Goal: Task Accomplishment & Management: Manage account settings

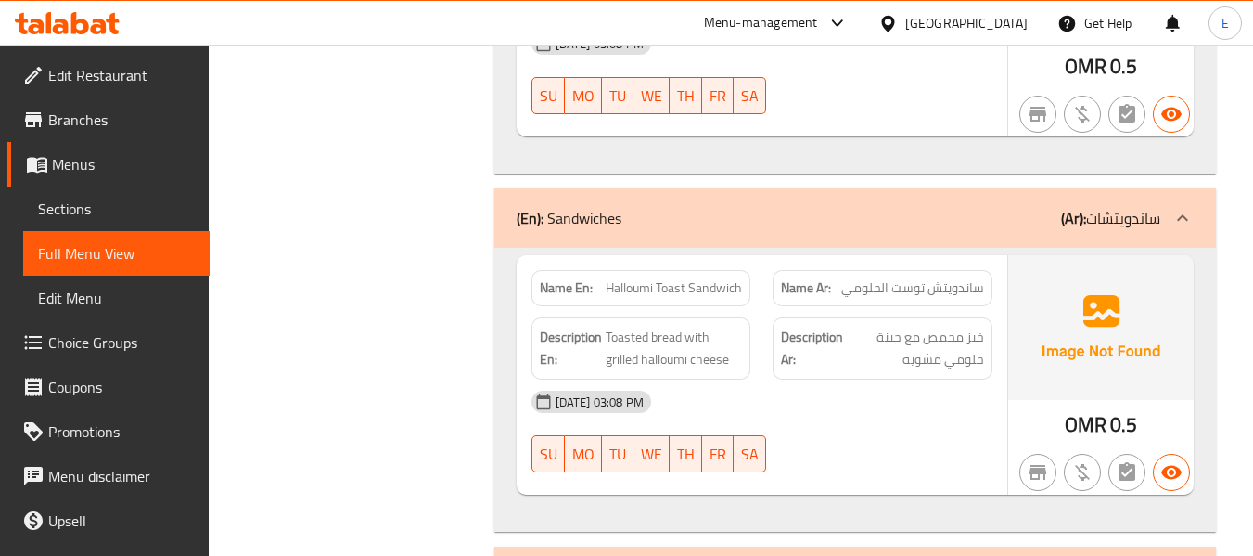
scroll to position [2415, 0]
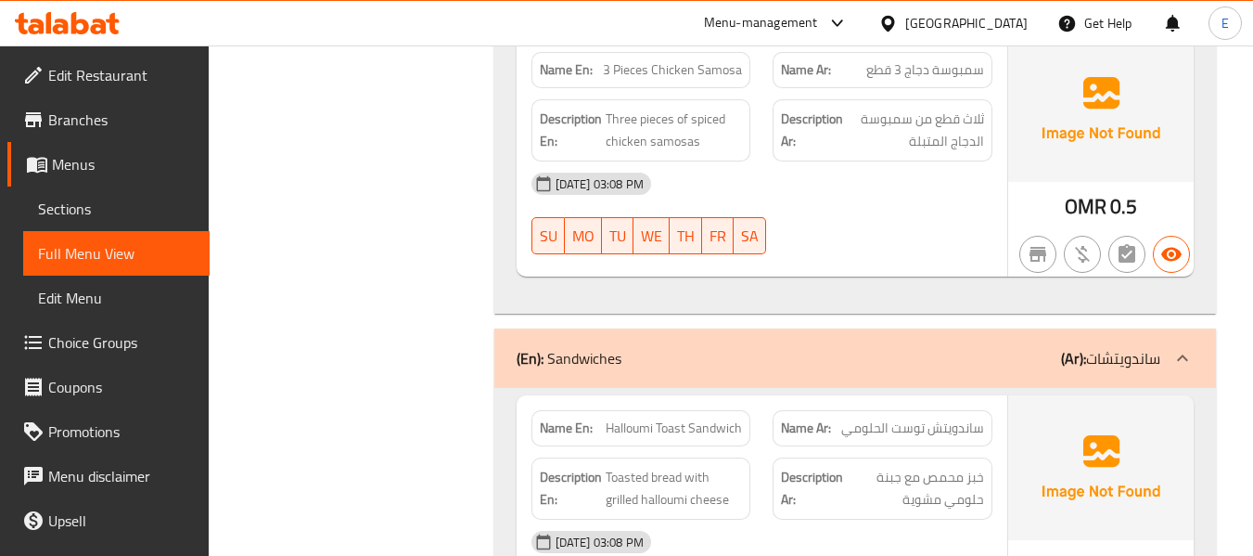
click at [905, 33] on div at bounding box center [891, 23] width 27 height 20
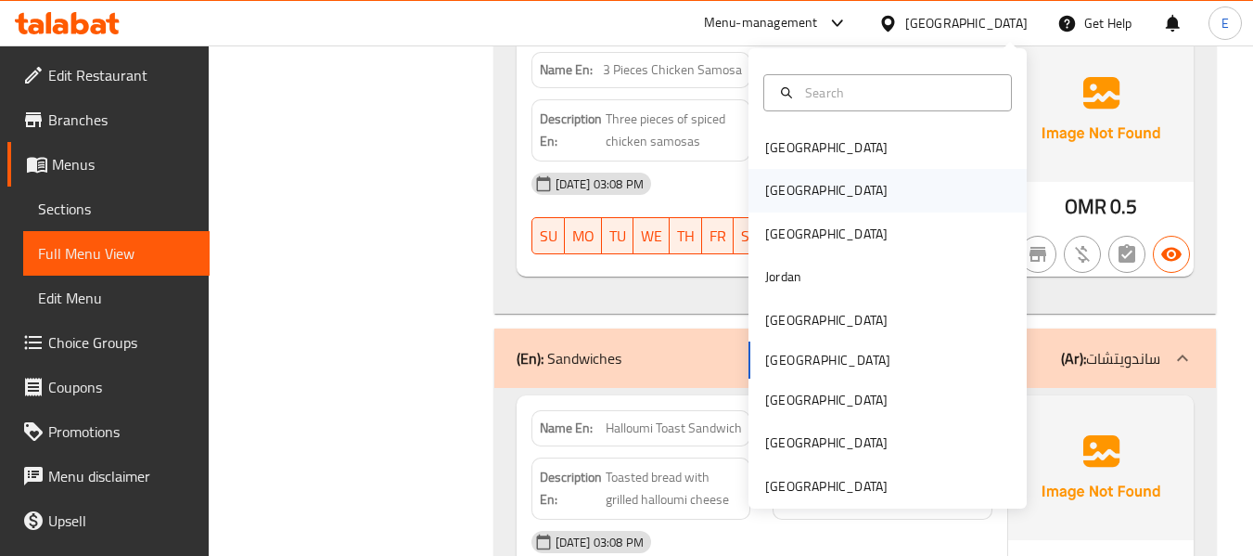
click at [770, 184] on div "[GEOGRAPHIC_DATA]" at bounding box center [826, 190] width 122 height 20
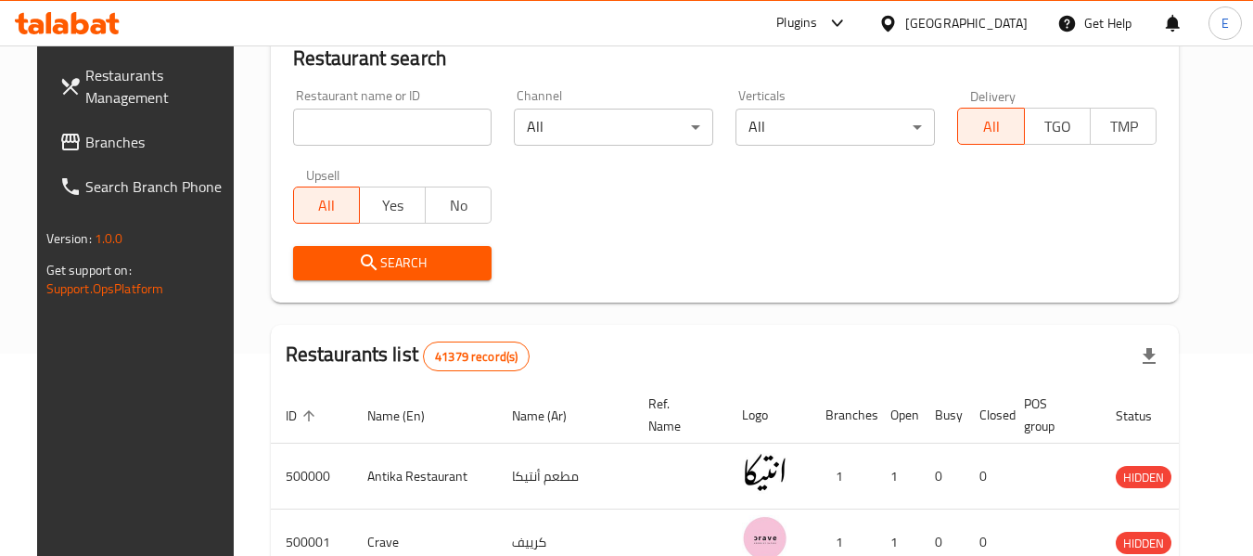
scroll to position [849, 0]
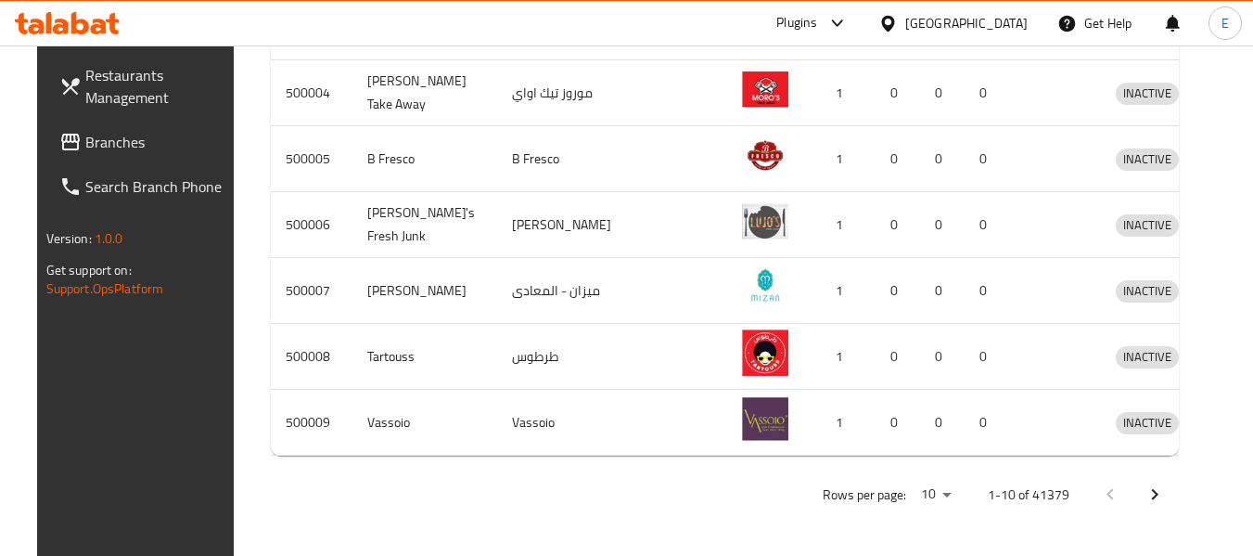
click at [45, 150] on link "Branches" at bounding box center [146, 142] width 202 height 45
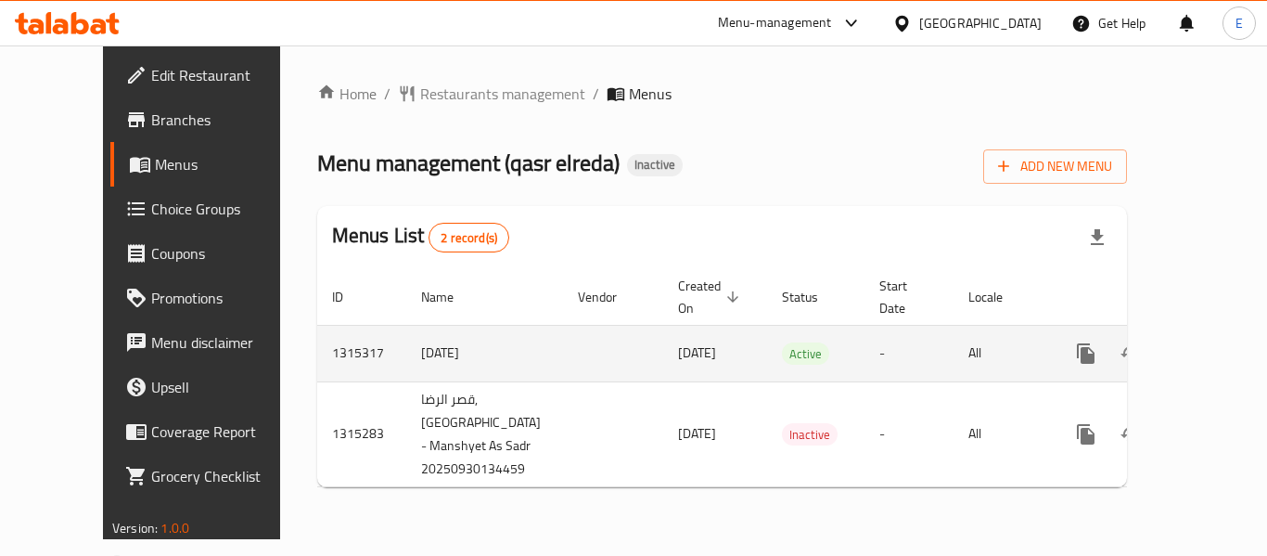
click at [1208, 342] on icon "enhanced table" at bounding box center [1219, 353] width 22 height 22
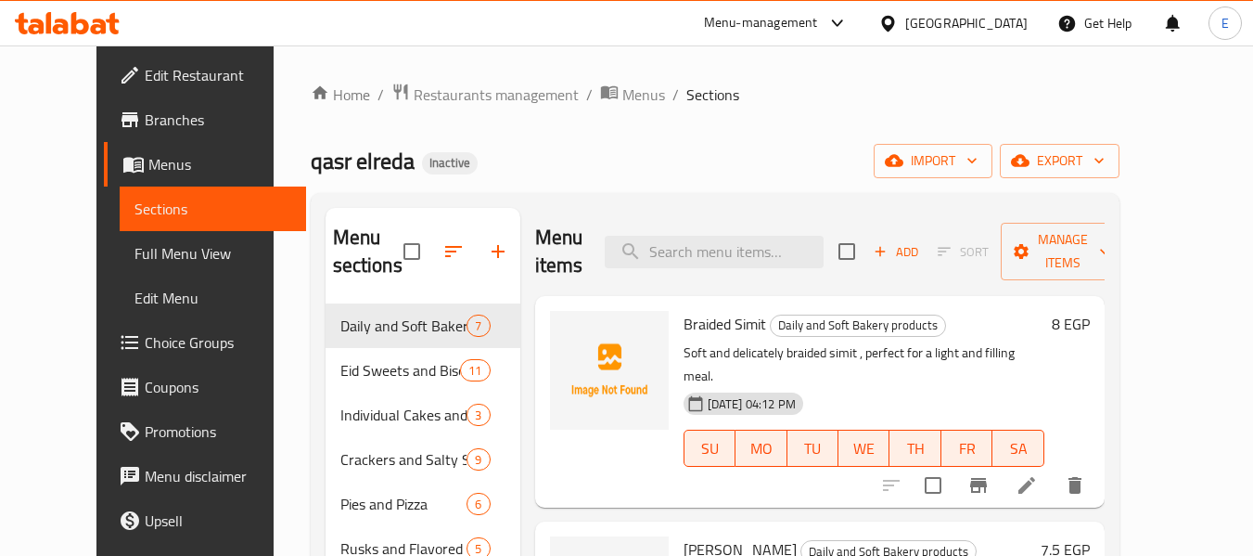
click at [807, 173] on div "qasr elreda Inactive import export" at bounding box center [715, 161] width 809 height 34
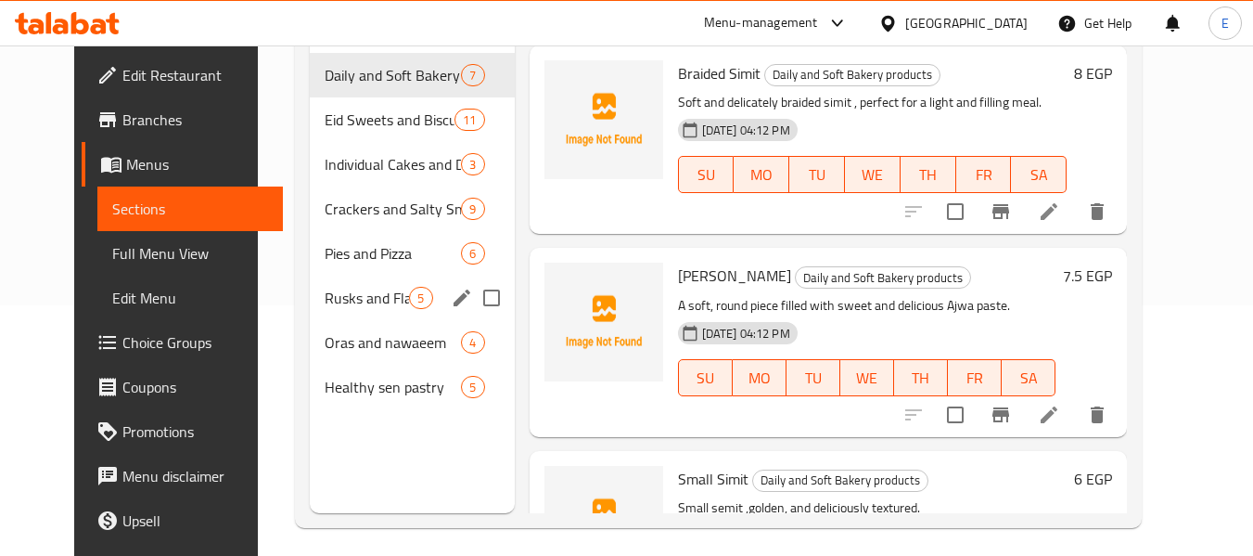
scroll to position [260, 0]
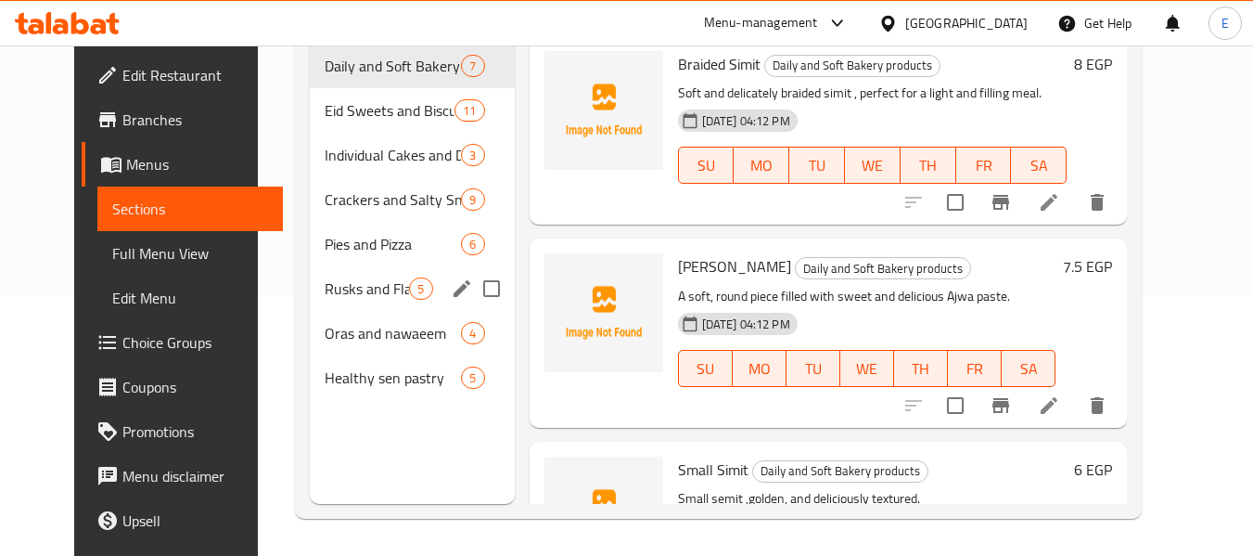
click at [377, 306] on div "Rusks and Flavored Fingers 5" at bounding box center [412, 288] width 204 height 45
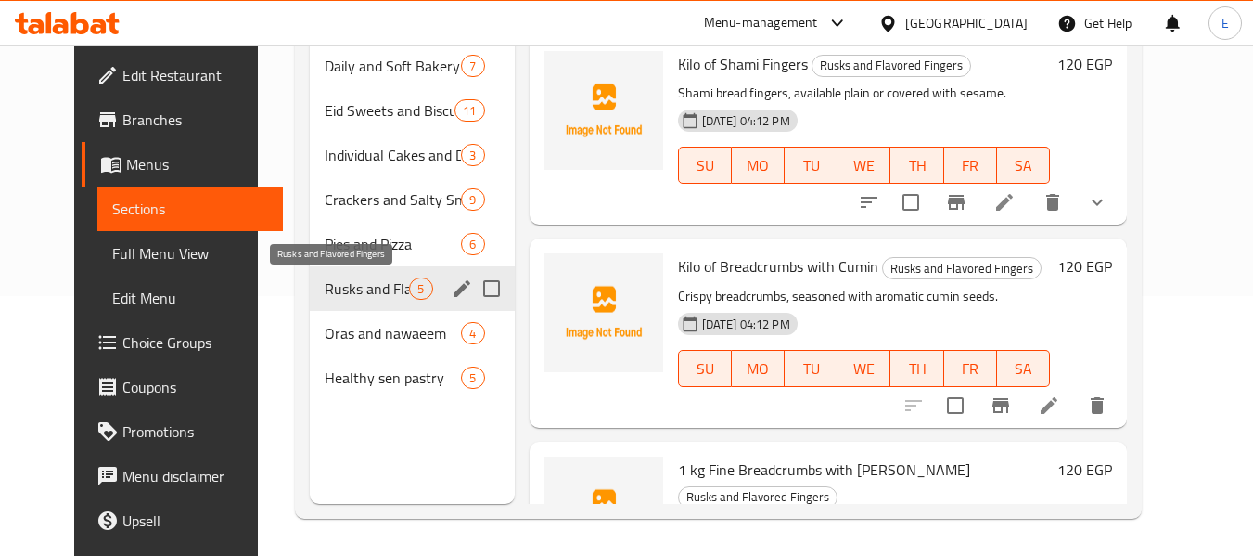
click at [377, 289] on span "Rusks and Flavored Fingers" at bounding box center [367, 288] width 84 height 22
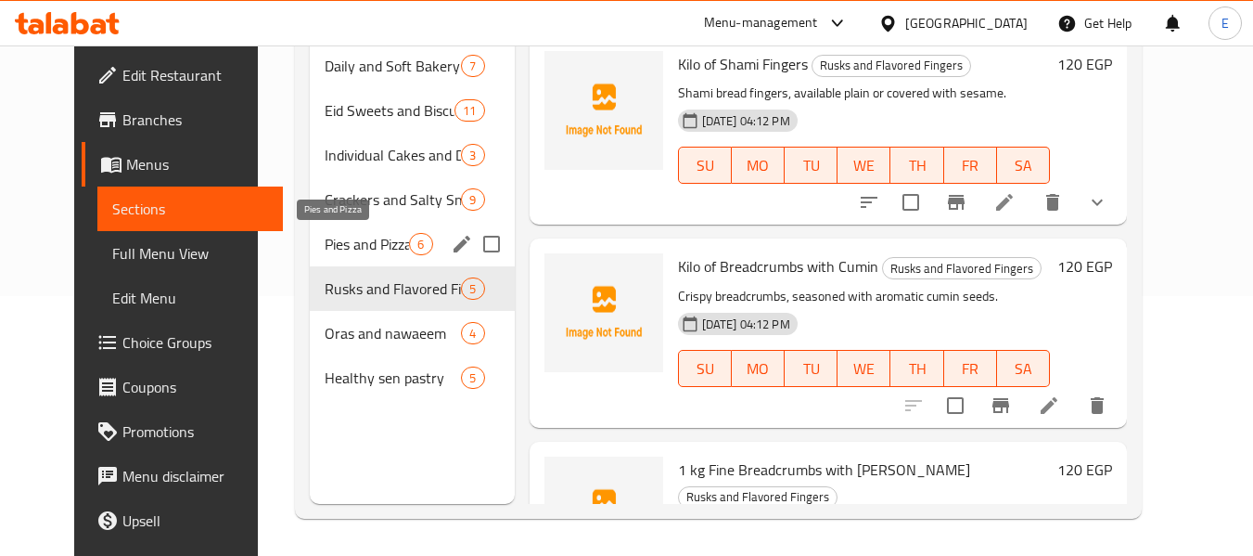
click at [357, 243] on span "Pies and Pizza" at bounding box center [367, 244] width 84 height 22
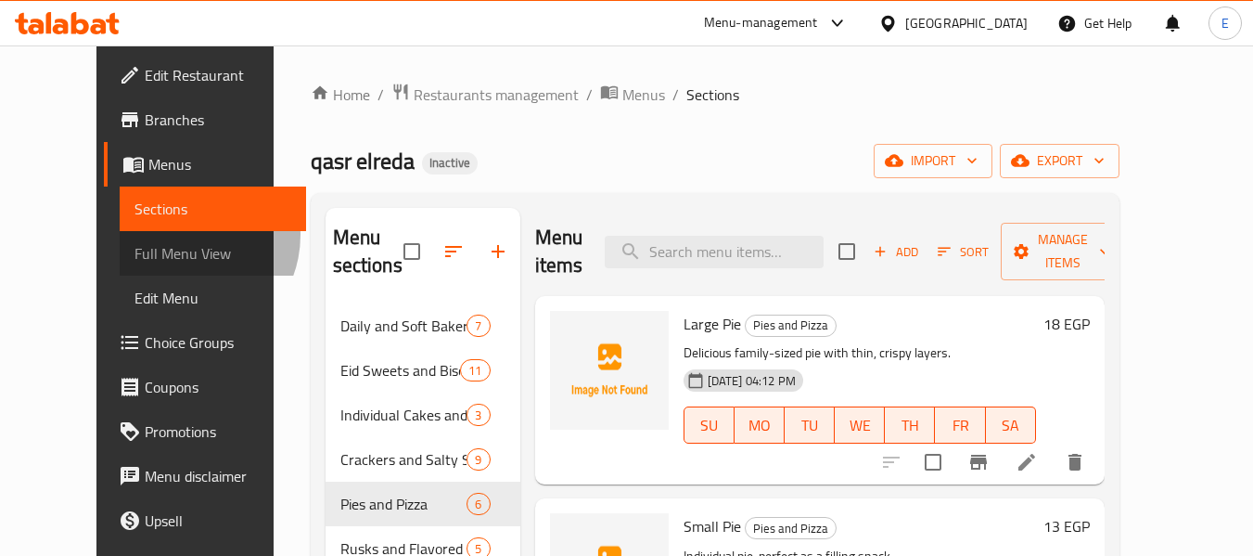
click at [120, 235] on link "Full Menu View" at bounding box center [213, 253] width 186 height 45
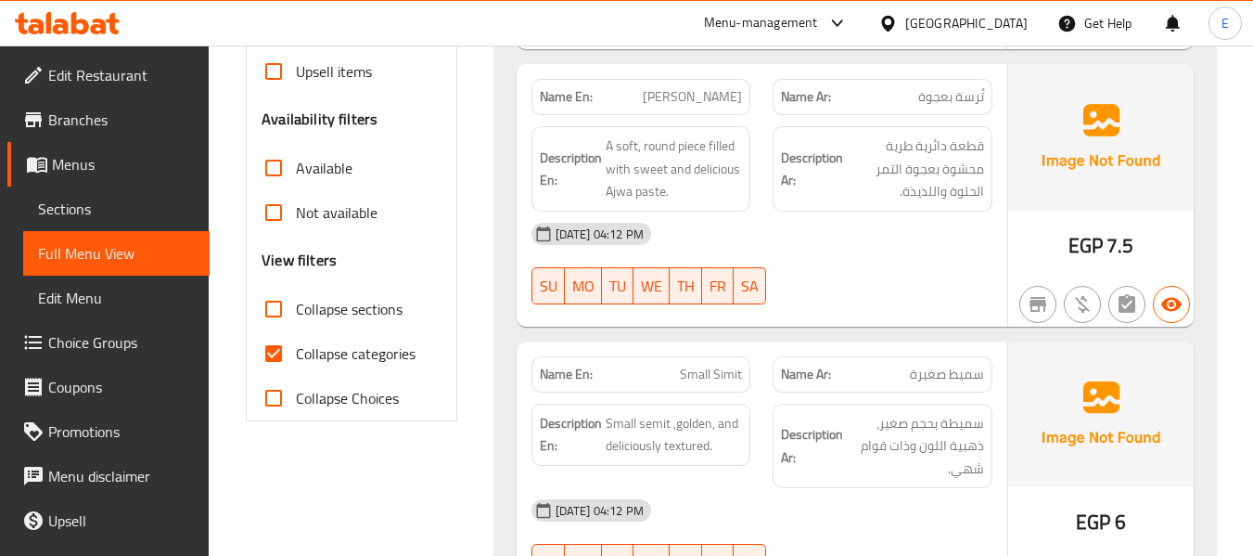
scroll to position [556, 0]
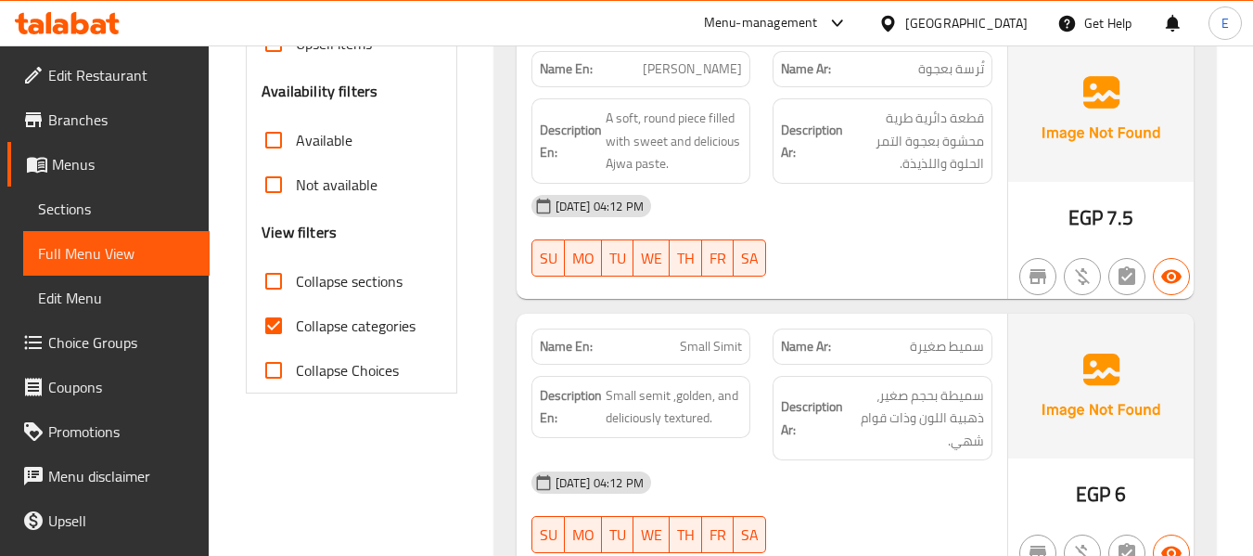
click at [267, 331] on input "Collapse categories" at bounding box center [273, 325] width 45 height 45
checkbox input "false"
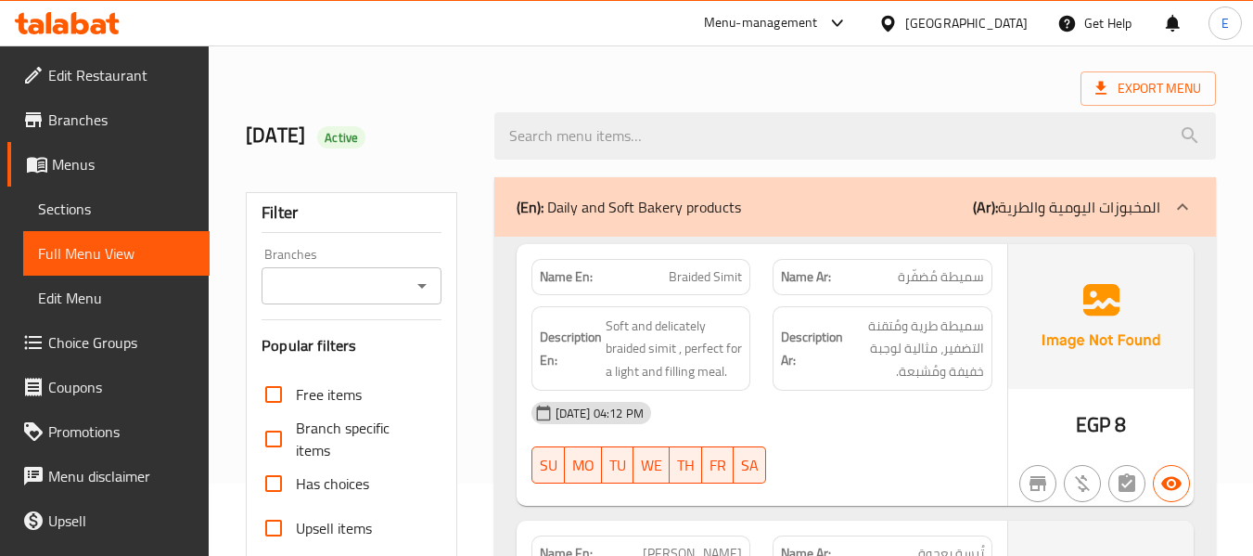
scroll to position [185, 0]
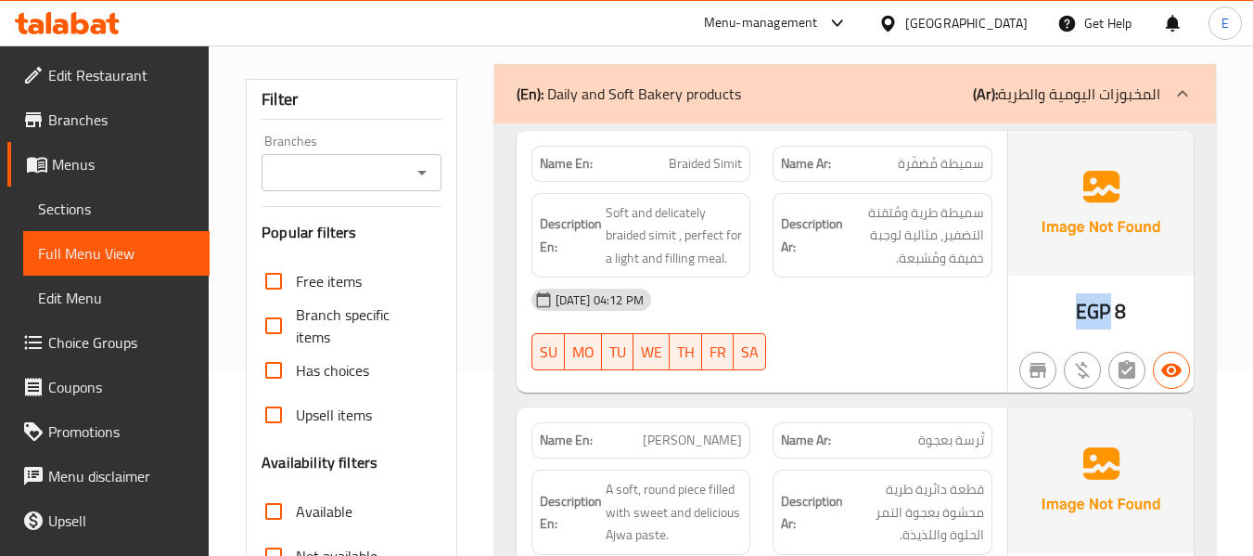
drag, startPoint x: 1072, startPoint y: 305, endPoint x: 1108, endPoint y: 305, distance: 36.2
click at [1108, 305] on div "EGP 8" at bounding box center [1100, 262] width 185 height 262
copy span "EGP"
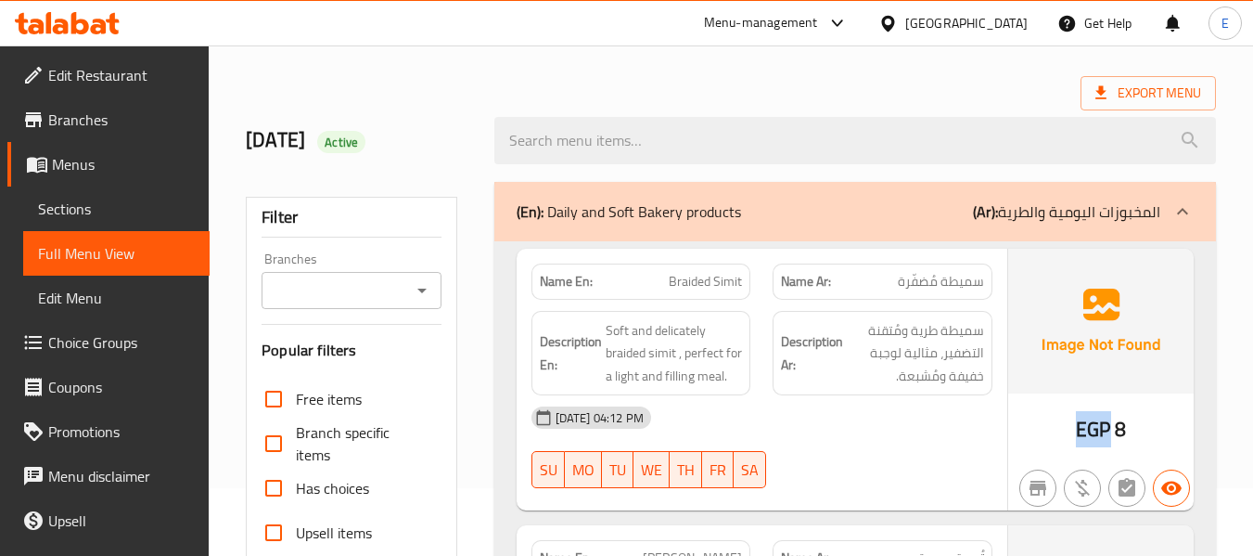
scroll to position [0, 0]
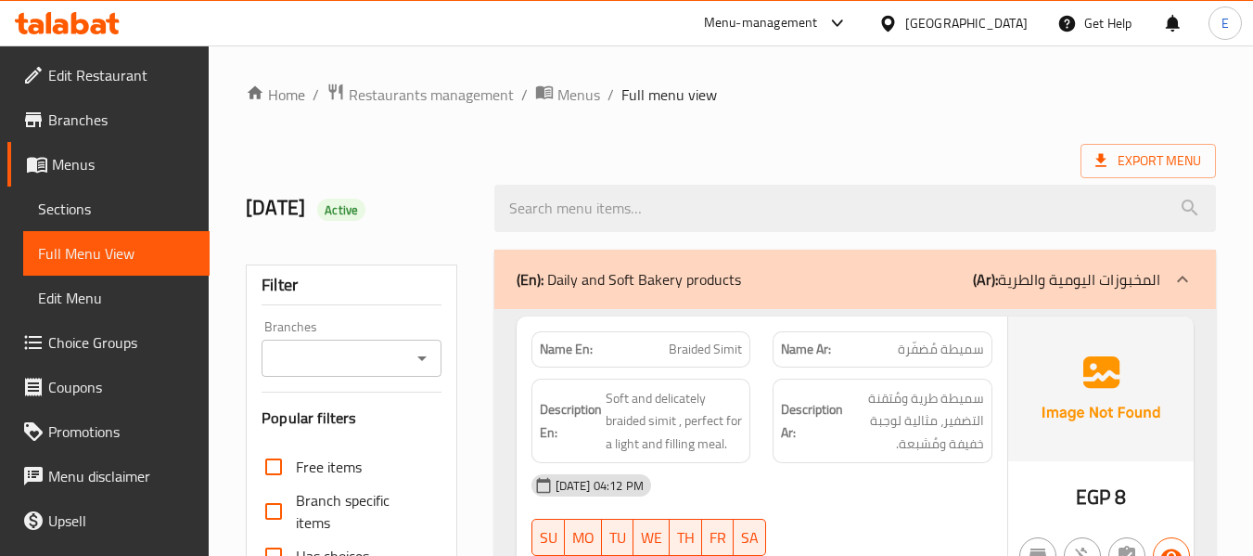
click at [902, 160] on div "Export Menu" at bounding box center [731, 161] width 970 height 34
click at [87, 224] on link "Sections" at bounding box center [116, 208] width 186 height 45
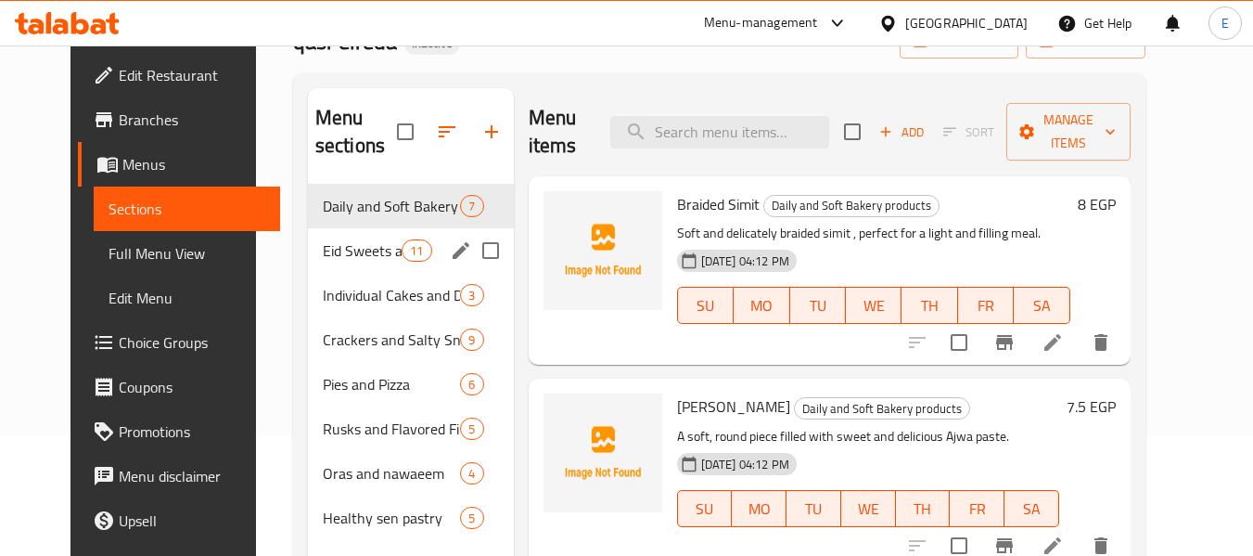
scroll to position [185, 0]
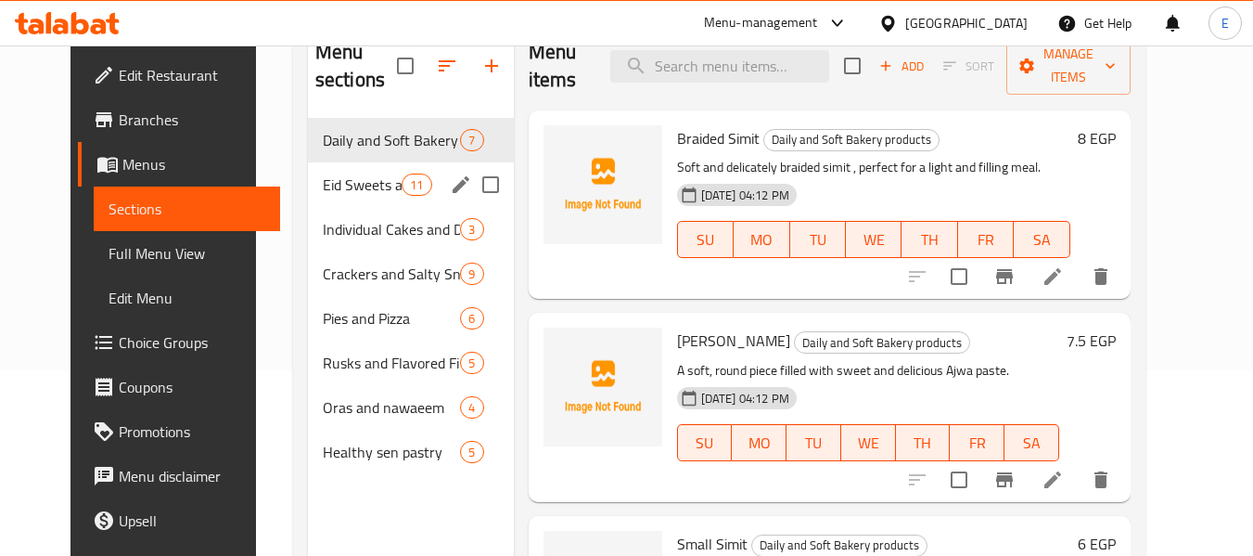
click at [364, 199] on div "Eid Sweets and Biscuits 11" at bounding box center [411, 184] width 206 height 45
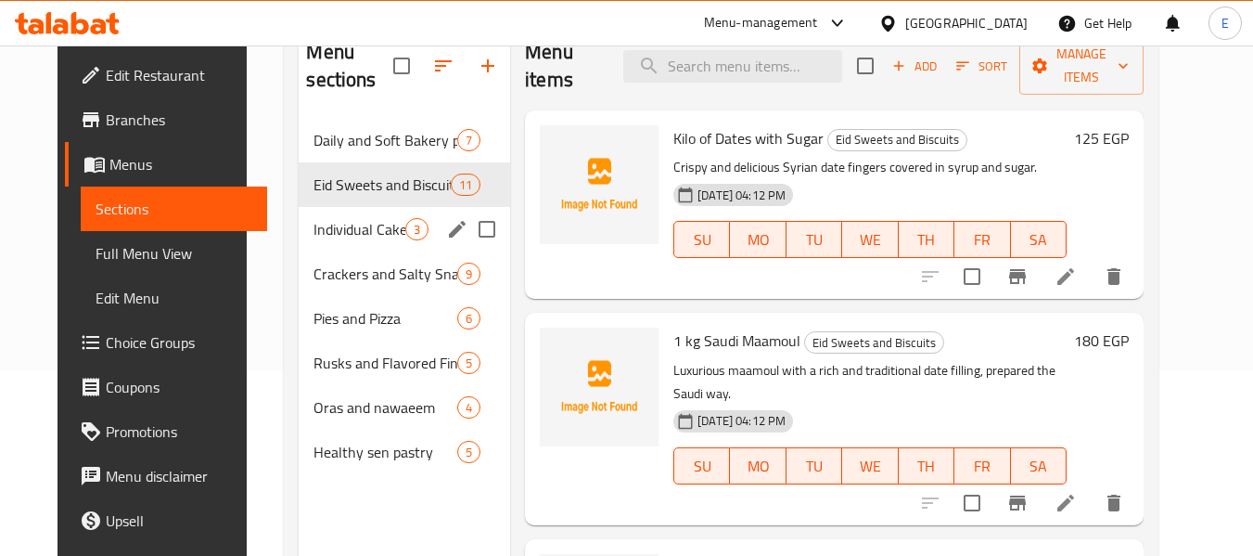
click at [367, 219] on span "Individual Cakes and Desserts" at bounding box center [359, 229] width 92 height 22
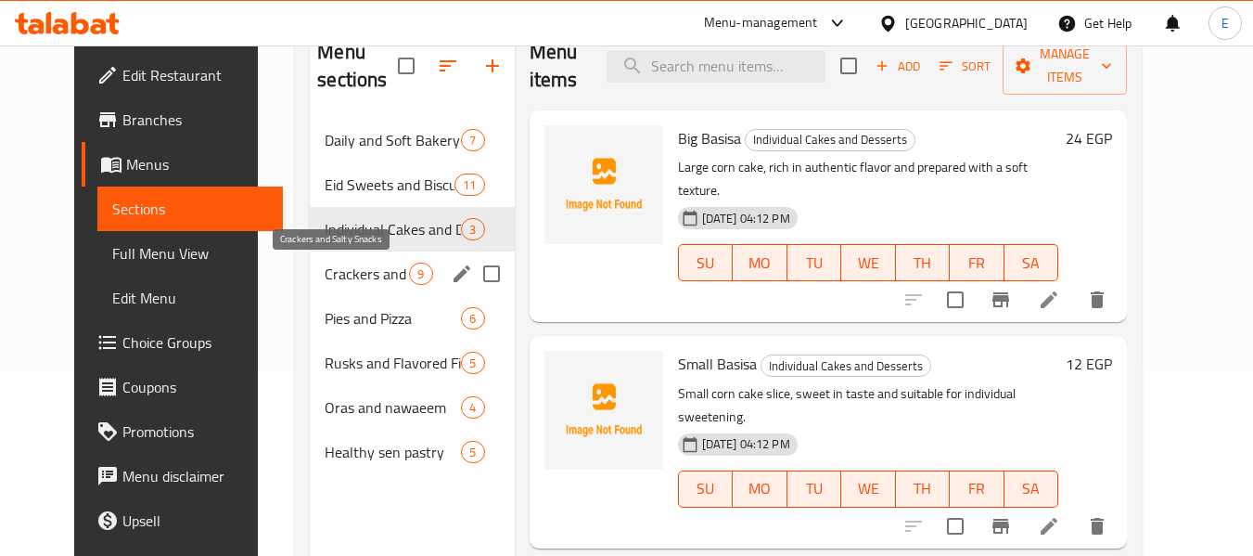
click at [360, 279] on span "Crackers and Salty Snacks" at bounding box center [367, 273] width 84 height 22
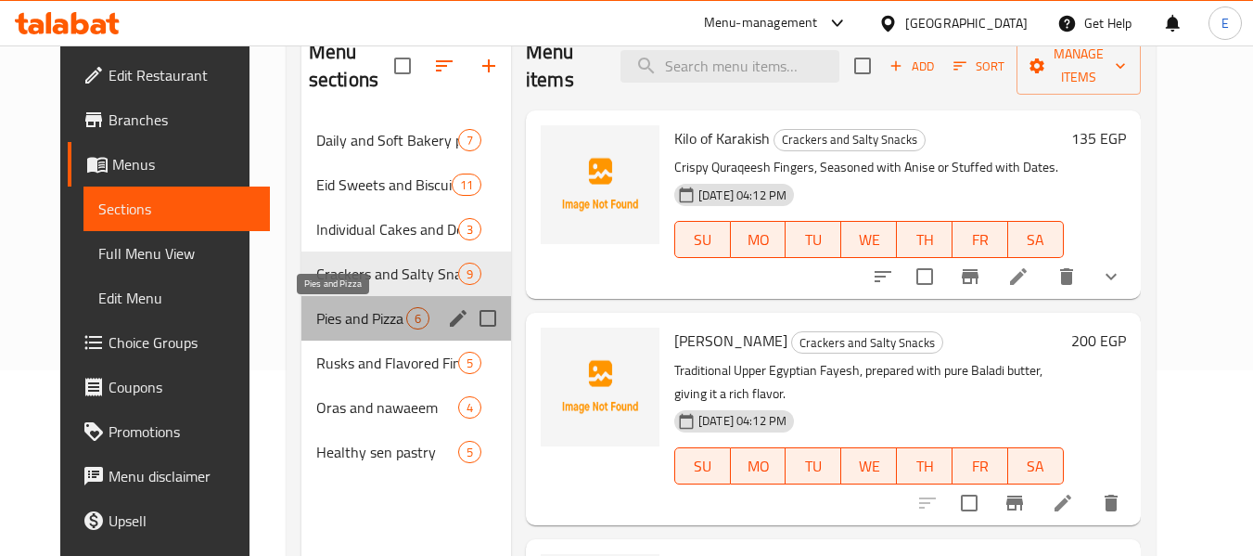
click at [351, 314] on span "Pies and Pizza" at bounding box center [361, 318] width 90 height 22
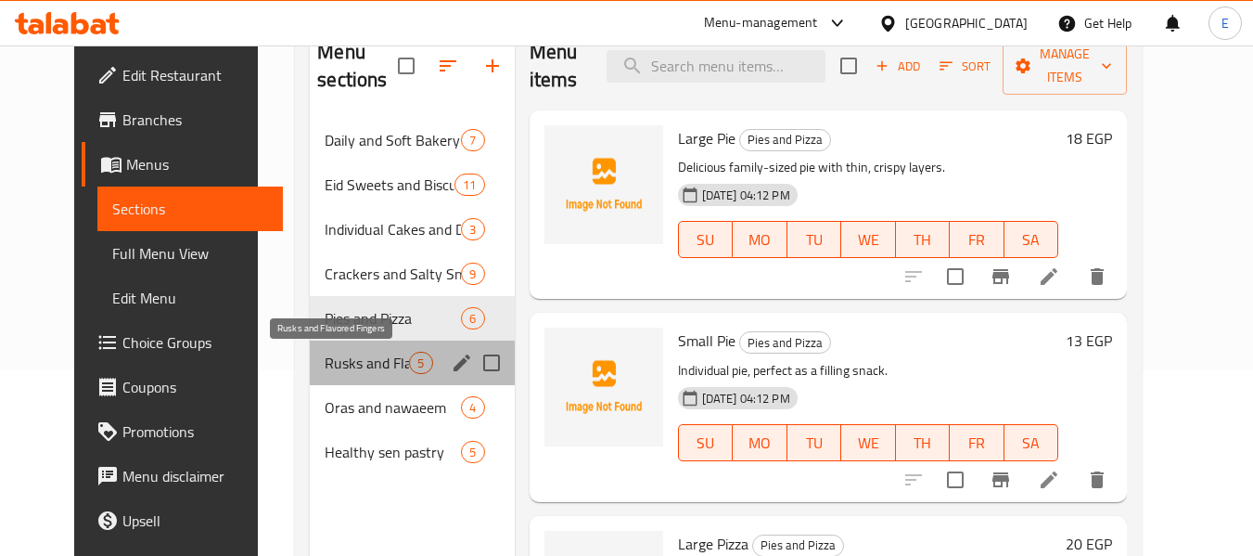
click at [349, 351] on span "Rusks and Flavored Fingers" at bounding box center [367, 362] width 84 height 22
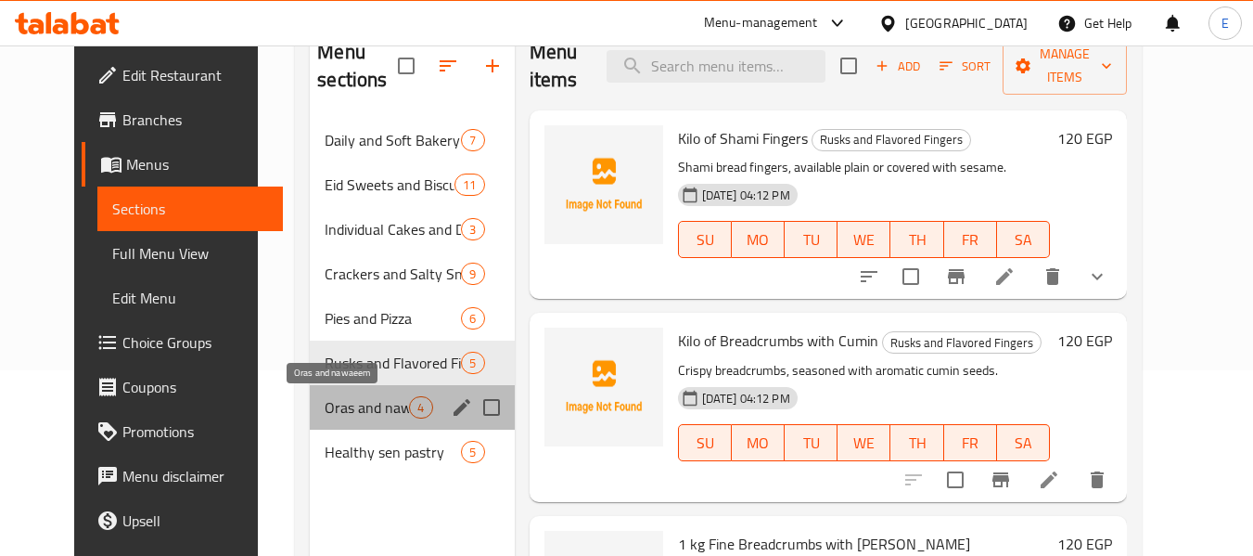
click at [341, 397] on span "Oras and nawaeem" at bounding box center [367, 407] width 84 height 22
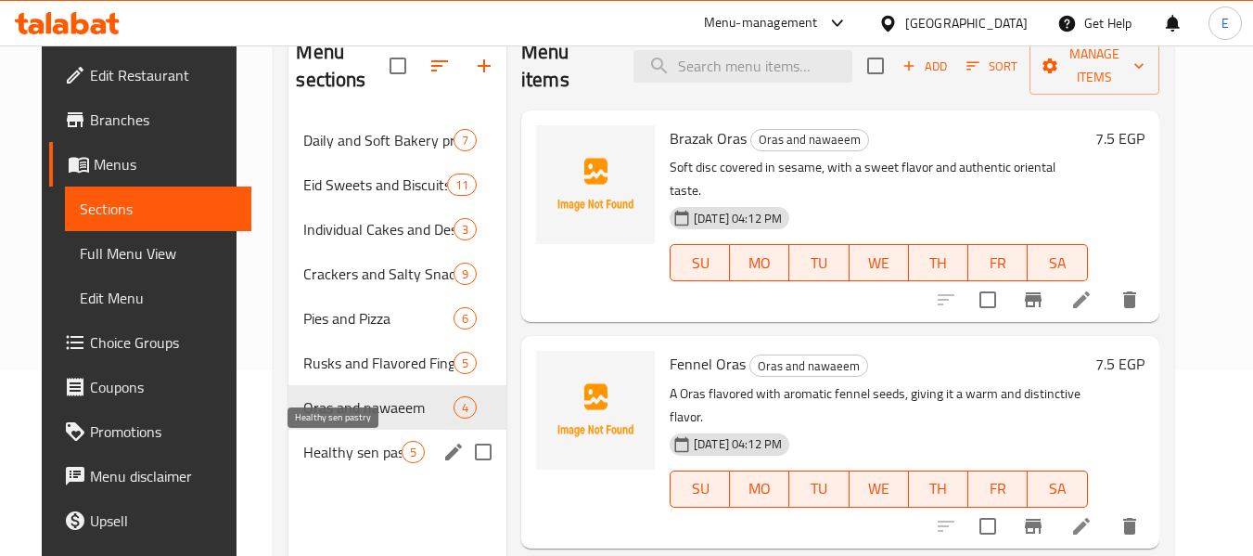
click at [343, 446] on span "Healthy sen pastry" at bounding box center [351, 452] width 97 height 22
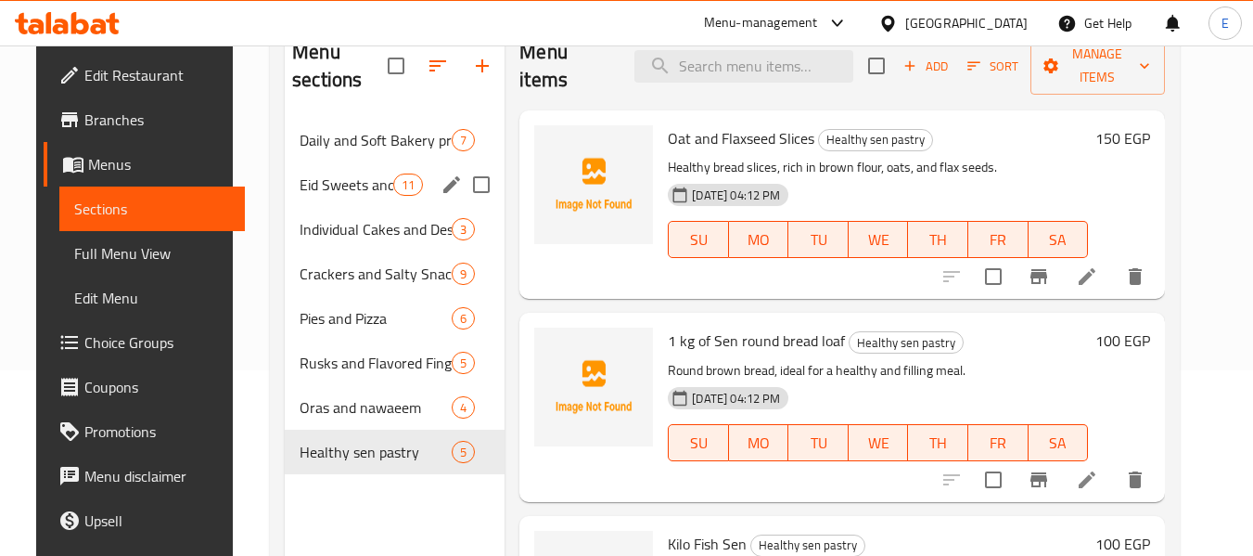
click at [326, 187] on span "Eid Sweets and Biscuits" at bounding box center [347, 184] width 94 height 22
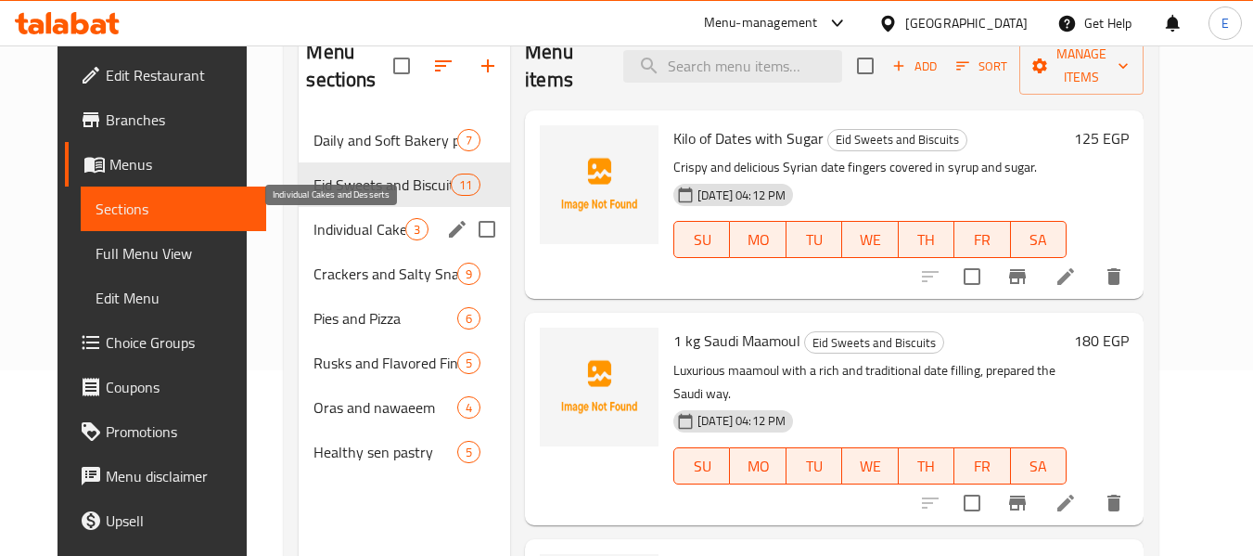
click at [347, 239] on span "Individual Cakes and Desserts" at bounding box center [359, 229] width 92 height 22
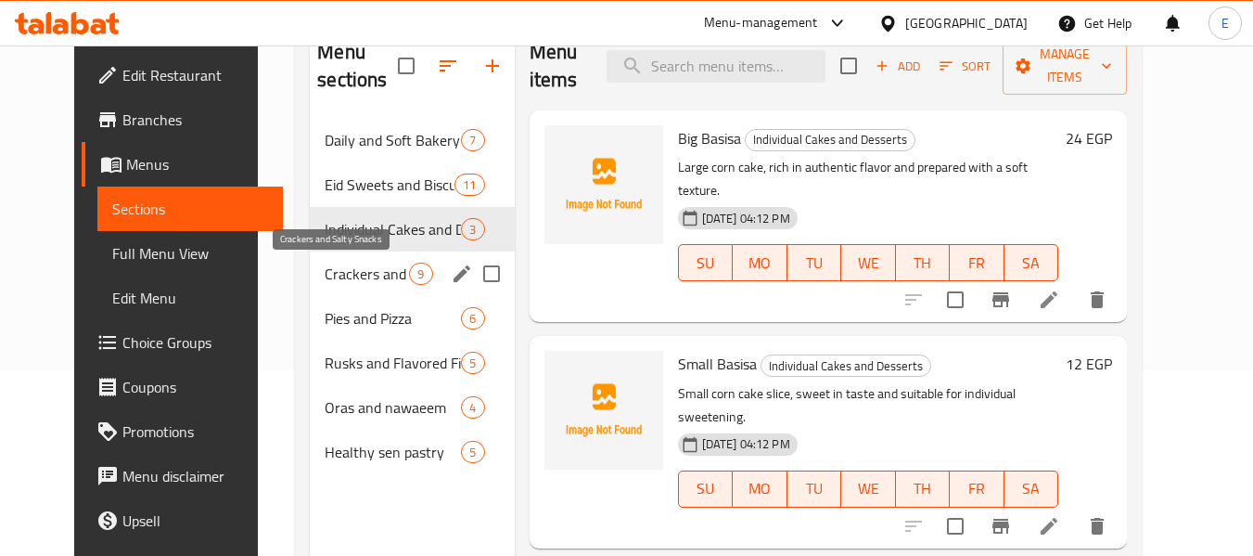
click at [358, 266] on span "Crackers and Salty Snacks" at bounding box center [367, 273] width 84 height 22
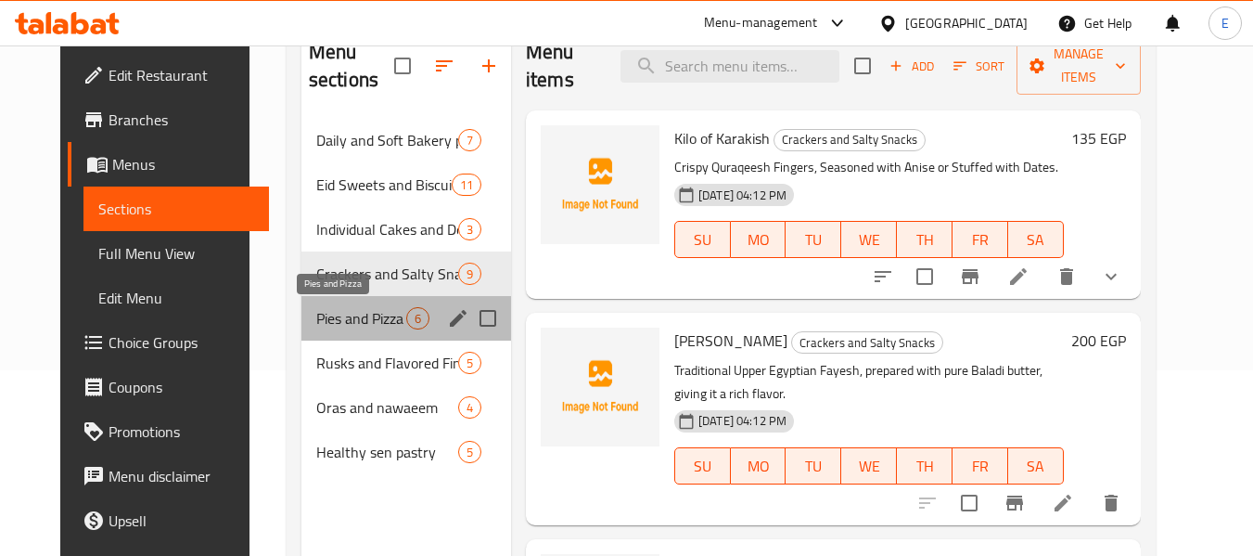
click at [325, 314] on span "Pies and Pizza" at bounding box center [361, 318] width 90 height 22
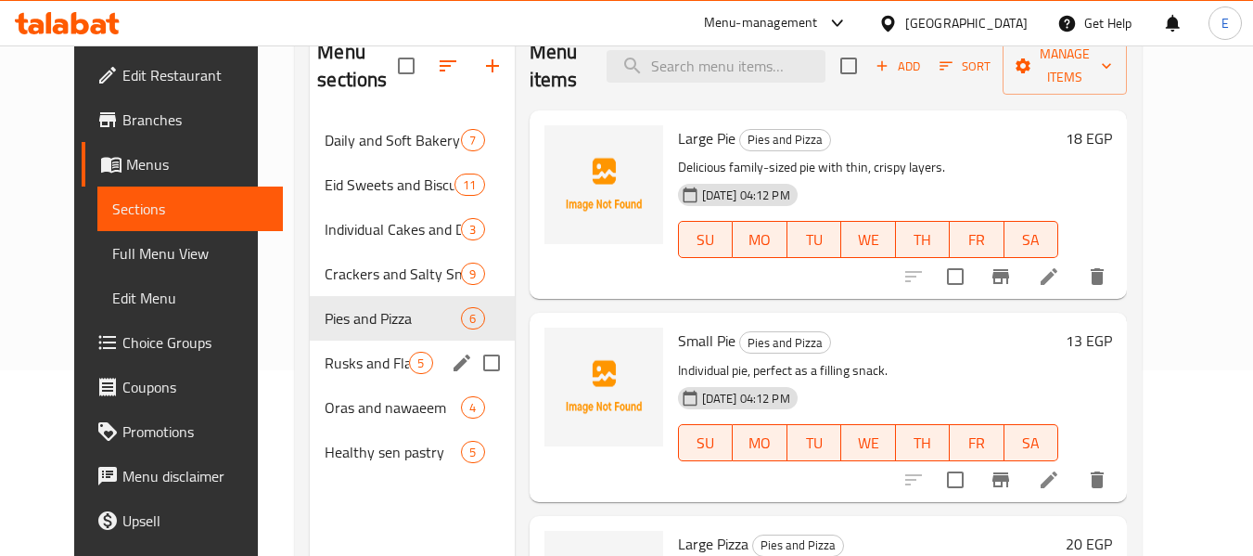
click at [329, 351] on span "Rusks and Flavored Fingers" at bounding box center [367, 362] width 84 height 22
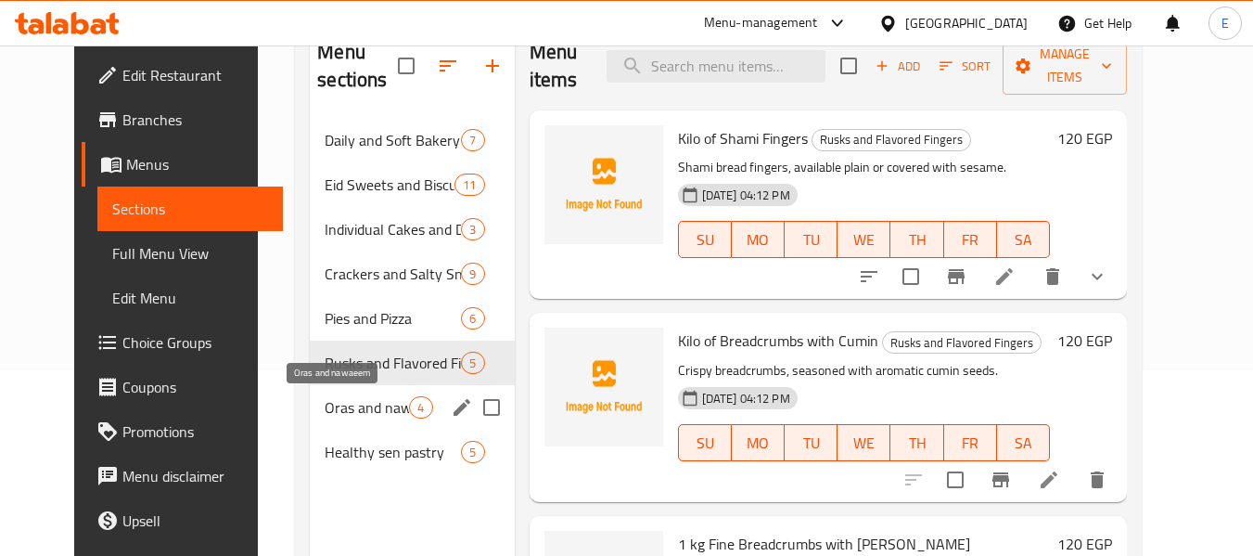
click at [333, 396] on span "Oras and nawaeem" at bounding box center [367, 407] width 84 height 22
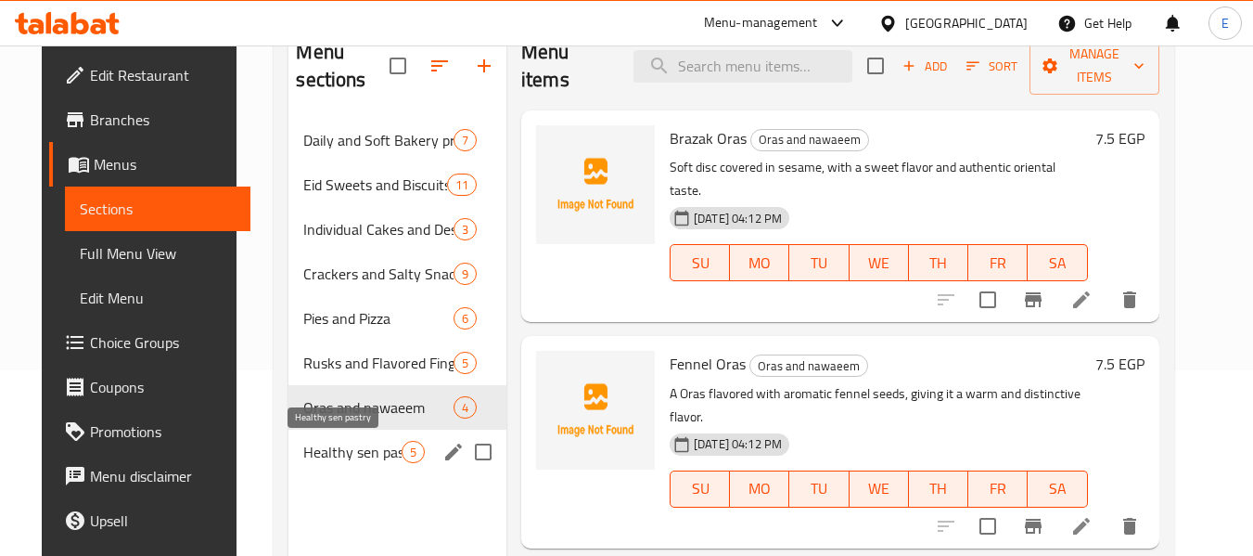
click at [345, 459] on span "Healthy sen pastry" at bounding box center [351, 452] width 97 height 22
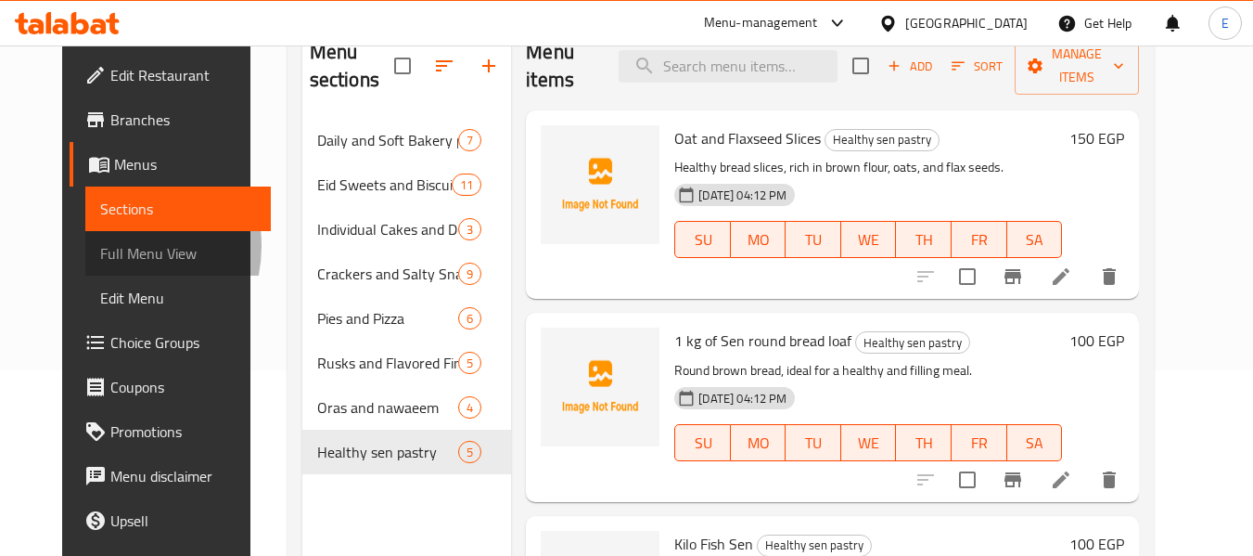
click at [100, 246] on span "Full Menu View" at bounding box center [178, 253] width 157 height 22
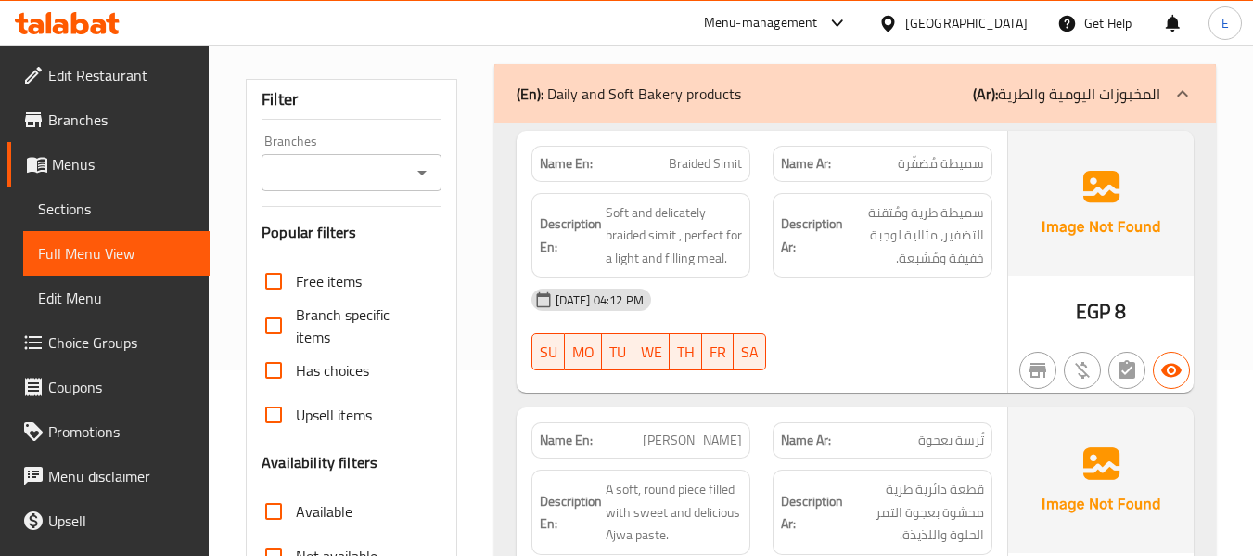
click at [943, 331] on div "[DATE] 04:12 PM SU MO TU WE TH FR SA" at bounding box center [761, 329] width 483 height 104
click at [935, 158] on span "سميطة مُضفّرة" at bounding box center [941, 163] width 86 height 19
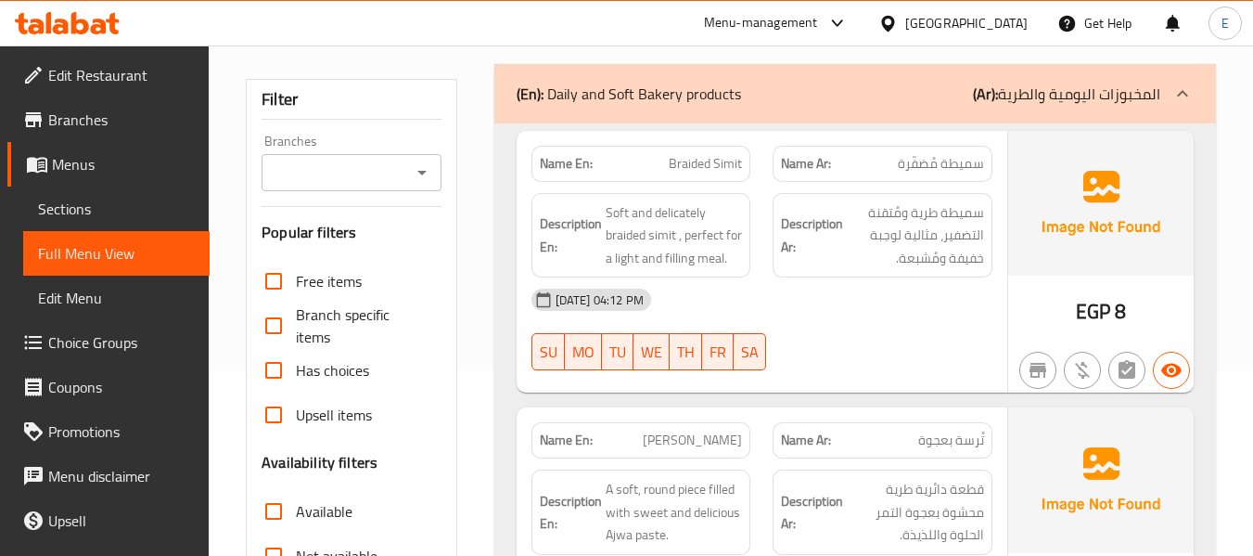
click at [672, 167] on span "Braided Simit" at bounding box center [705, 163] width 73 height 19
click at [867, 315] on div "[DATE] 04:12 PM" at bounding box center [761, 299] width 483 height 45
click at [868, 315] on div "[DATE] 04:12 PM" at bounding box center [761, 299] width 483 height 45
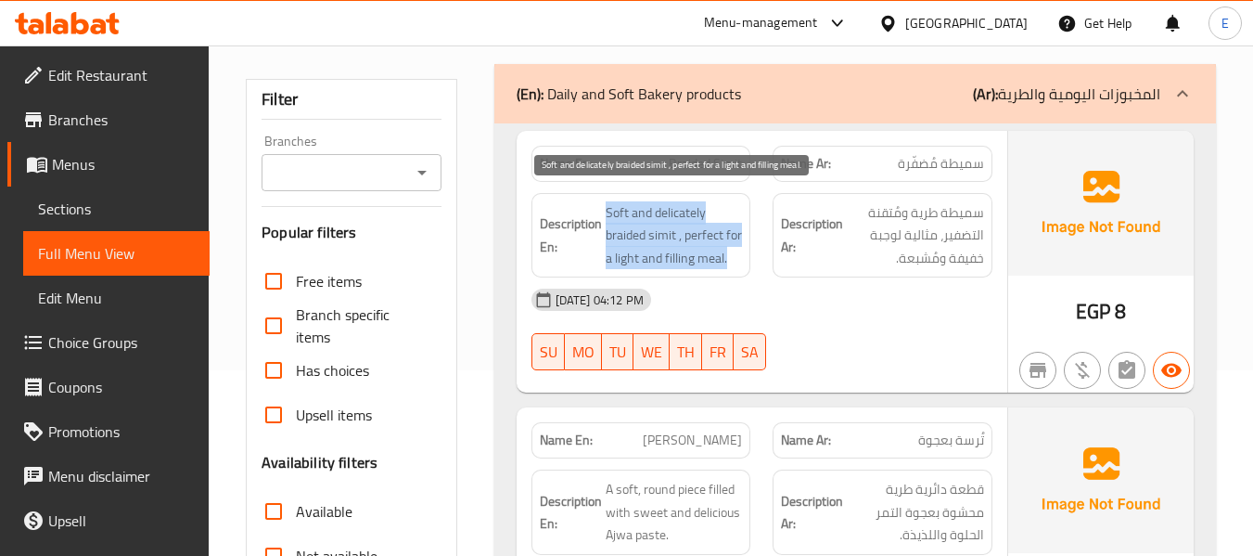
drag, startPoint x: 642, startPoint y: 202, endPoint x: 735, endPoint y: 257, distance: 107.7
click at [735, 257] on div "Description En: Soft and delicately braided simit , perfect for a light and fil…" at bounding box center [641, 235] width 220 height 85
click at [735, 257] on span "Soft and delicately braided simit , perfect for a light and filling meal." at bounding box center [674, 235] width 137 height 69
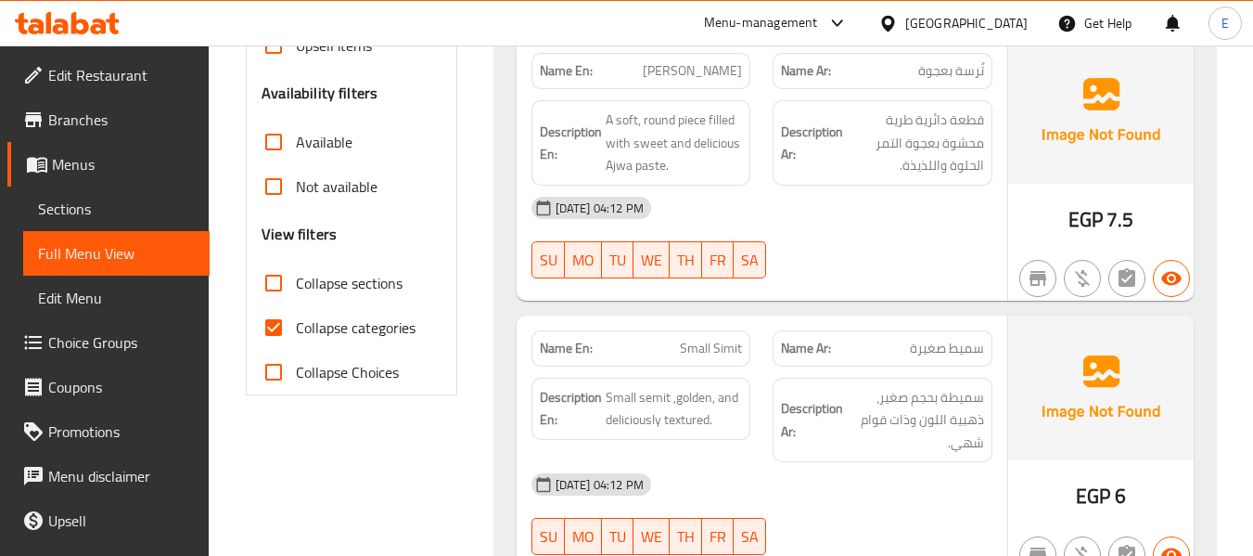
scroll to position [556, 0]
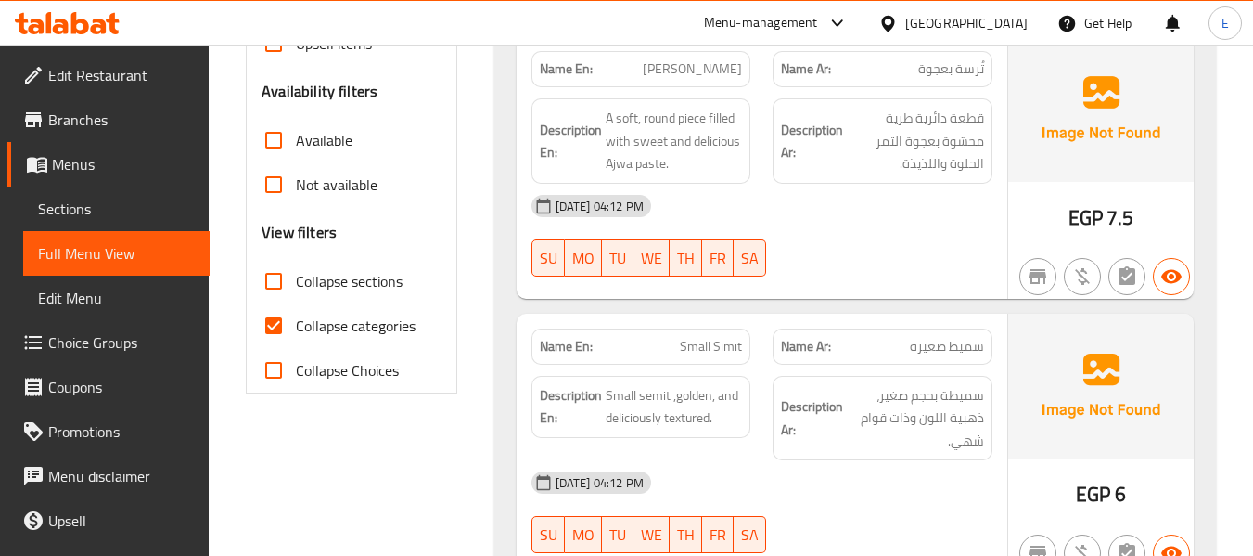
click at [1109, 199] on span "7.5" at bounding box center [1119, 217] width 27 height 36
click at [940, 76] on span "تُرسة بعجوة" at bounding box center [951, 68] width 66 height 19
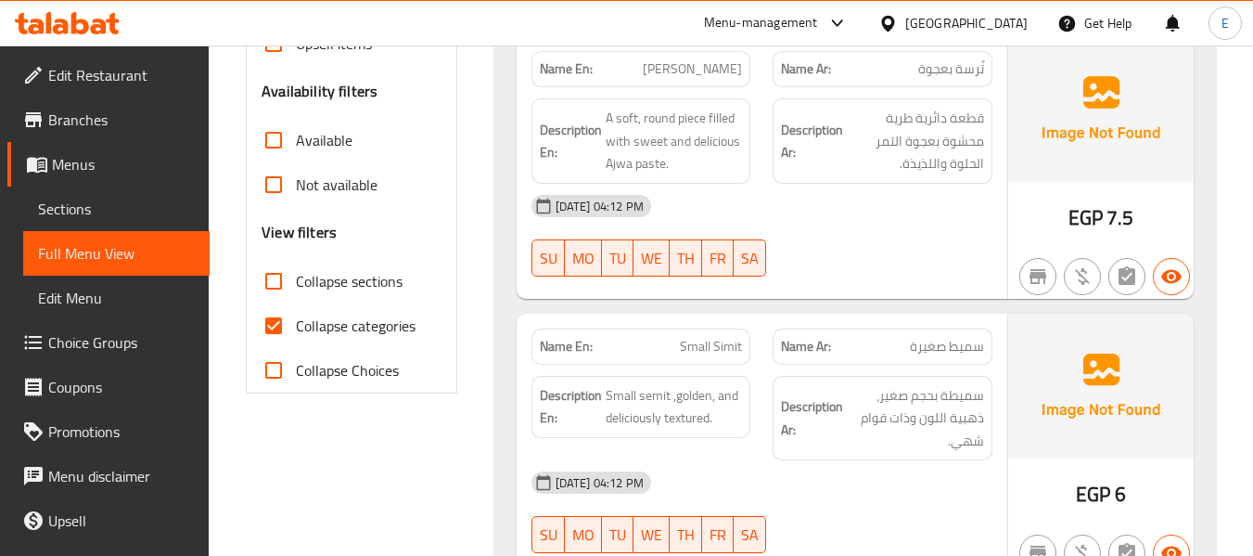
click at [736, 70] on span "[PERSON_NAME]" at bounding box center [692, 68] width 99 height 19
click at [797, 191] on div "[DATE] 04:12 PM" at bounding box center [761, 206] width 483 height 45
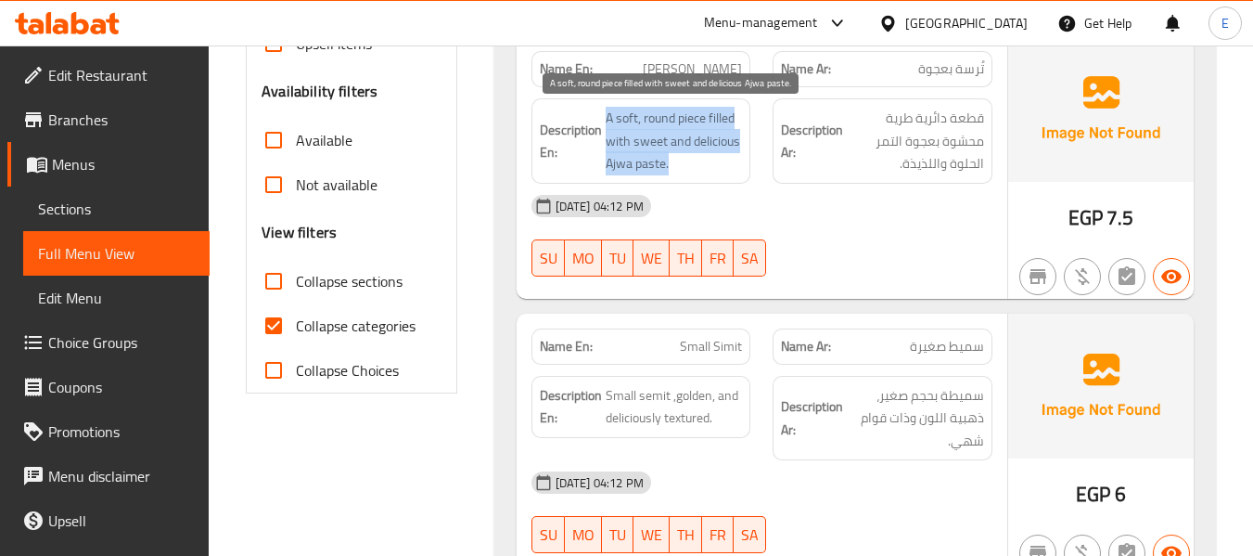
drag, startPoint x: 597, startPoint y: 109, endPoint x: 729, endPoint y: 173, distance: 146.4
click at [729, 173] on h6 "Description En: A soft, round piece filled with sweet and delicious Ajwa paste." at bounding box center [641, 141] width 203 height 69
click at [729, 173] on span "A soft, round piece filled with sweet and delicious Ajwa paste." at bounding box center [674, 141] width 137 height 69
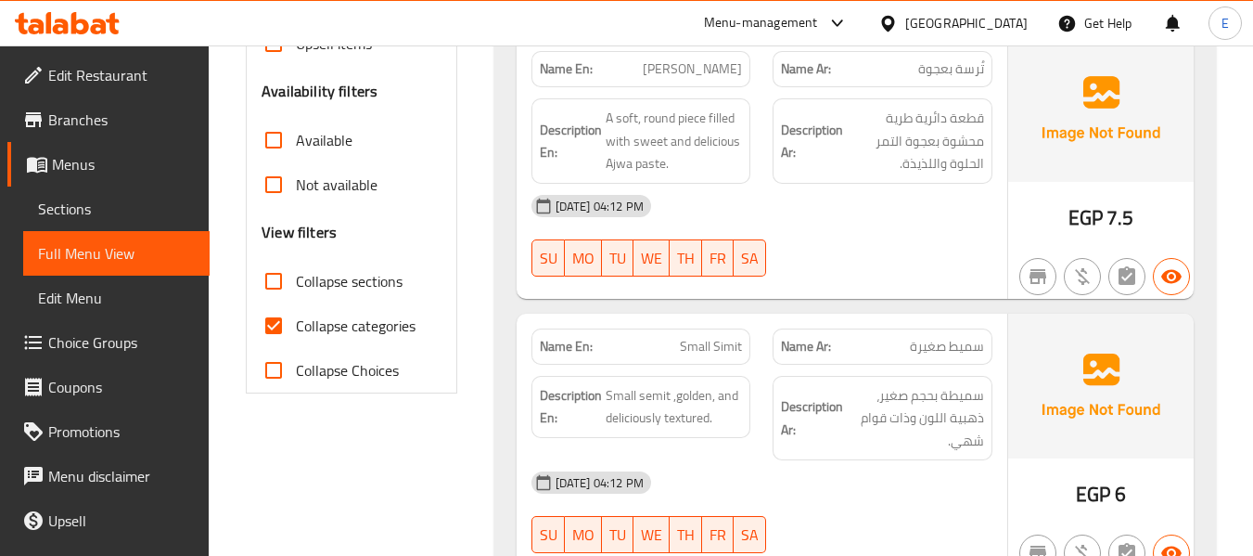
click at [840, 211] on div "[DATE] 04:12 PM" at bounding box center [761, 206] width 483 height 45
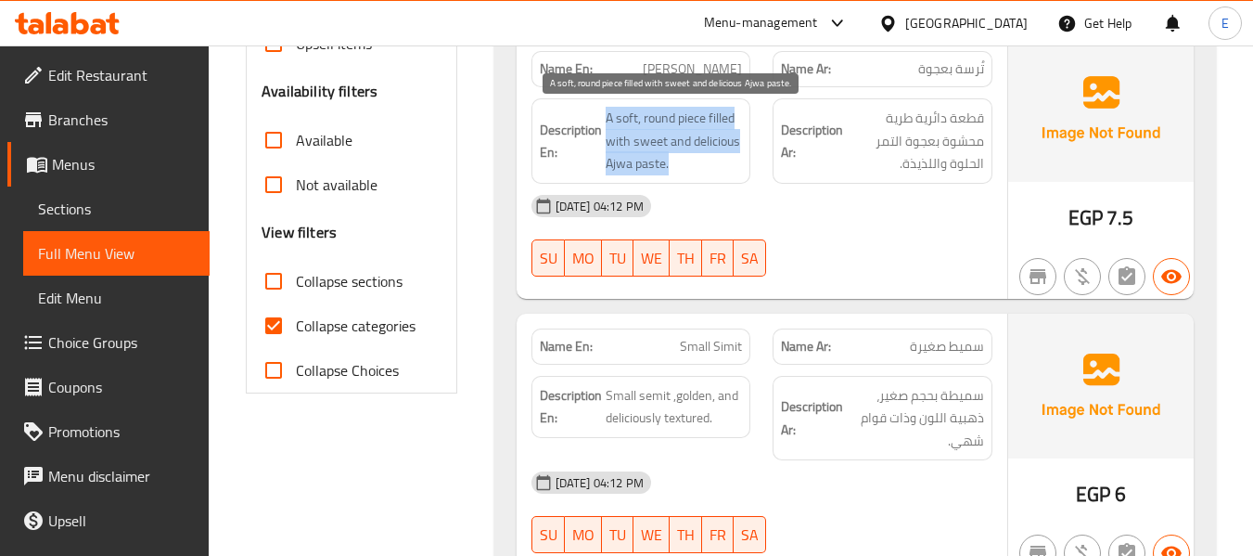
drag, startPoint x: 602, startPoint y: 164, endPoint x: 697, endPoint y: 164, distance: 95.5
click at [697, 164] on h6 "Description En: A soft, round piece filled with sweet and delicious Ajwa paste." at bounding box center [641, 141] width 203 height 69
click at [697, 164] on span "A soft, round piece filled with sweet and delicious Ajwa paste." at bounding box center [674, 141] width 137 height 69
drag, startPoint x: 692, startPoint y: 162, endPoint x: 606, endPoint y: 167, distance: 86.4
click at [606, 167] on span "A soft, round piece filled with sweet and delicious Ajwa paste." at bounding box center [674, 141] width 137 height 69
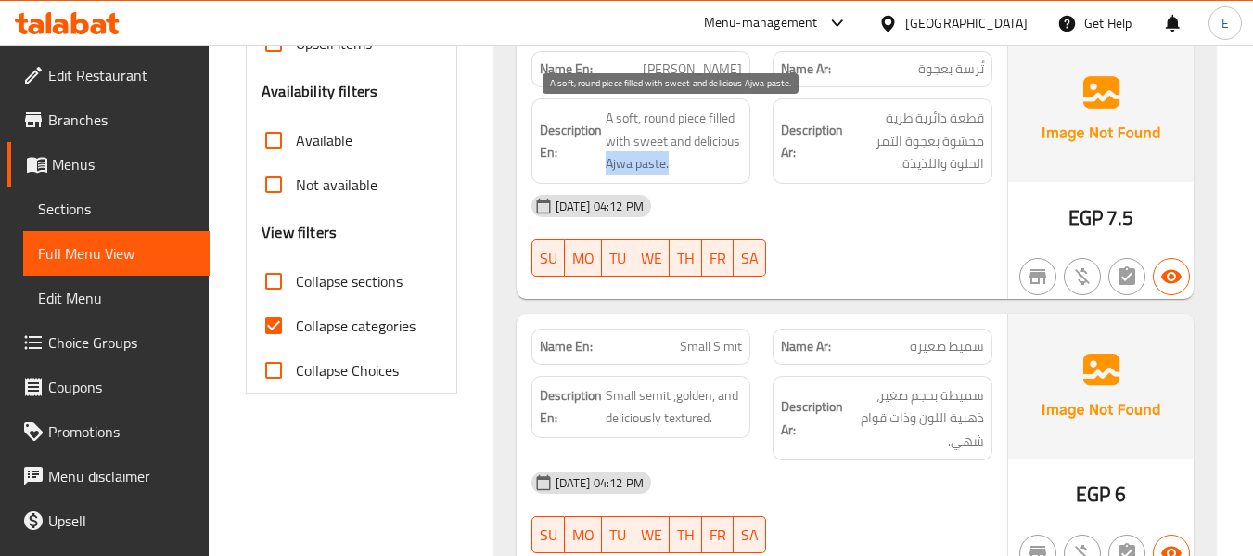
copy span "Ajwa paste."
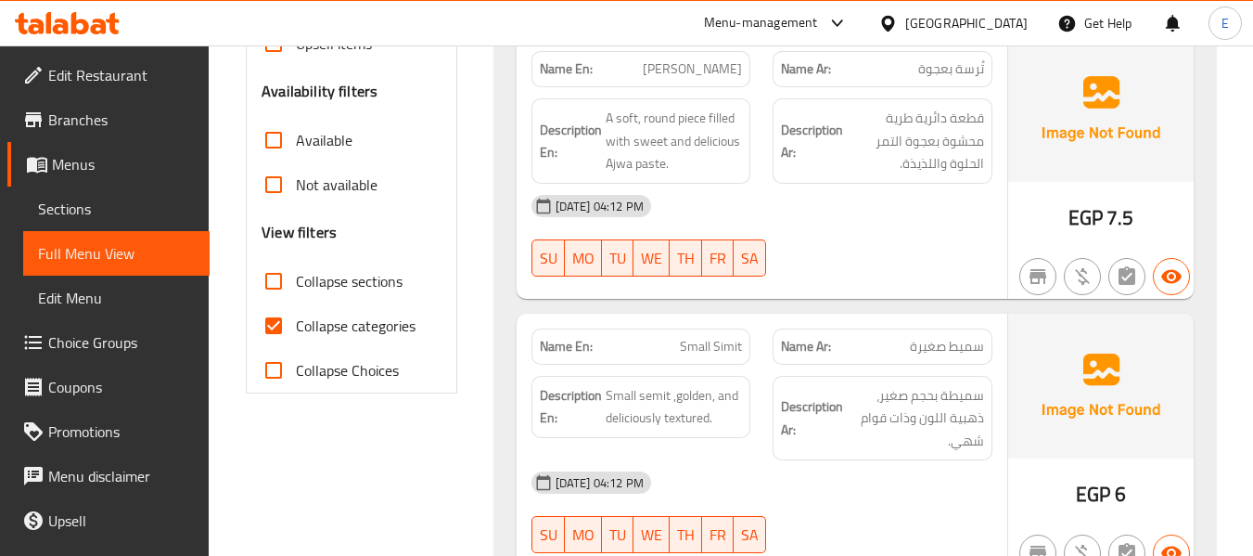
click at [949, 211] on div "[DATE] 04:12 PM" at bounding box center [761, 206] width 483 height 45
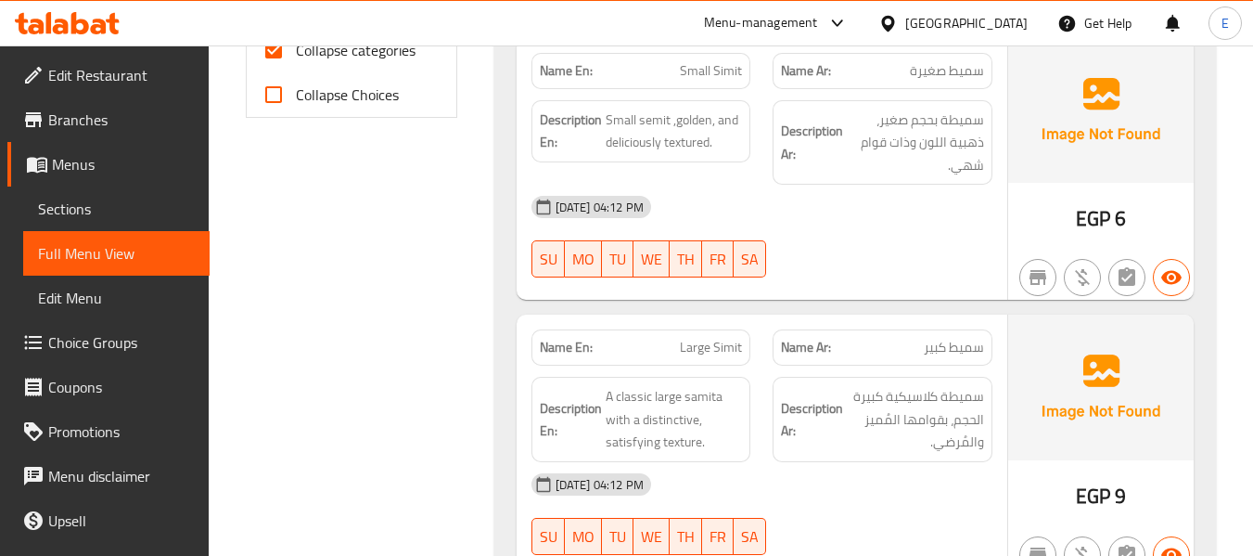
scroll to position [835, 0]
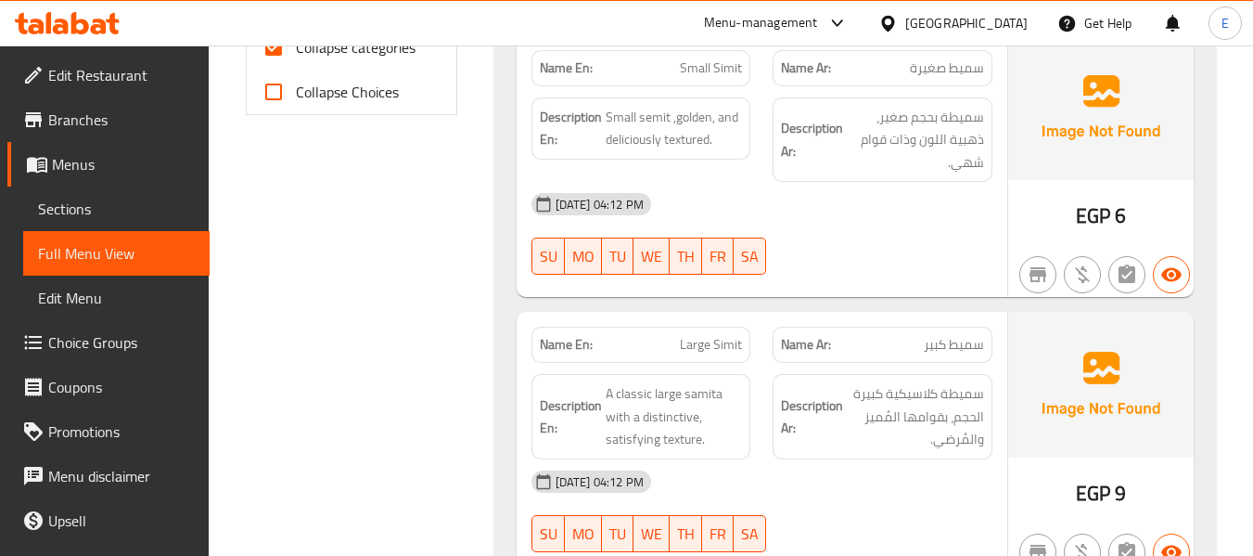
click at [722, 65] on span "Small Simit" at bounding box center [711, 67] width 62 height 19
click at [904, 257] on div "[DATE] 04:12 PM SU MO TU WE TH FR SA" at bounding box center [761, 234] width 483 height 104
drag, startPoint x: 606, startPoint y: 111, endPoint x: 751, endPoint y: 140, distance: 148.4
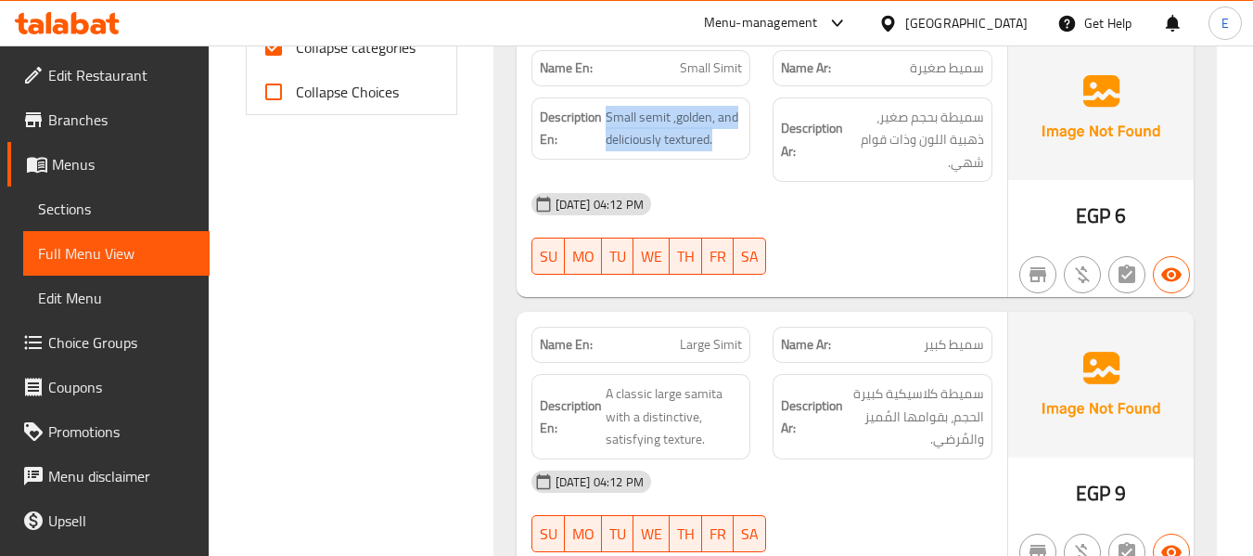
click at [751, 140] on div "Description En: Small semit ,golden, and deliciously textured." at bounding box center [641, 140] width 242 height 108
click at [847, 204] on div "[DATE] 04:12 PM" at bounding box center [761, 204] width 483 height 45
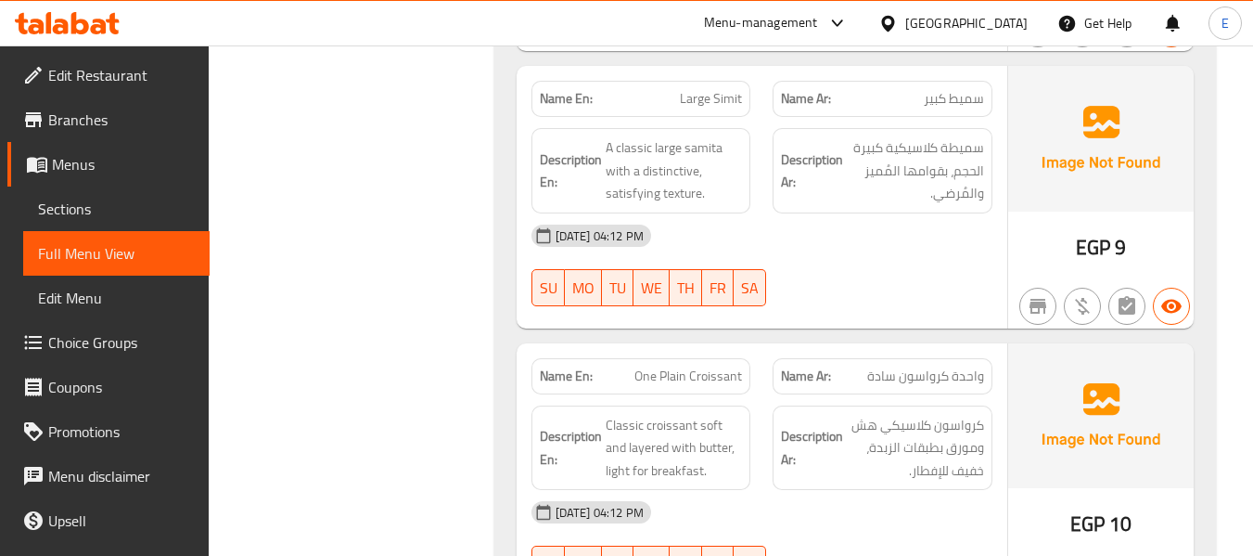
scroll to position [1113, 0]
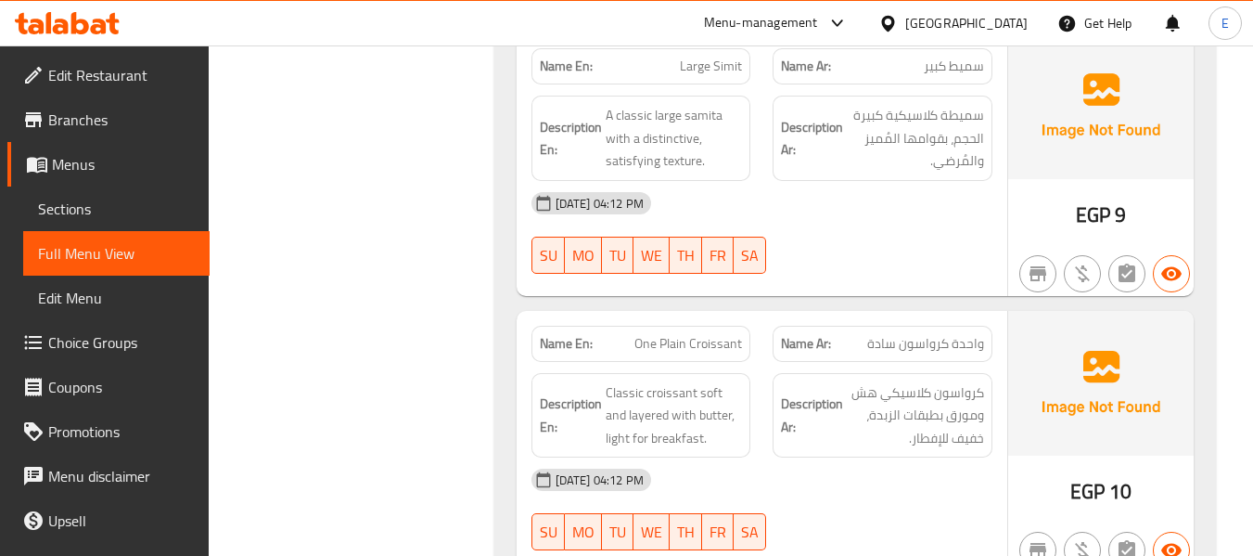
click at [952, 76] on span "سميط كبير" at bounding box center [954, 66] width 60 height 19
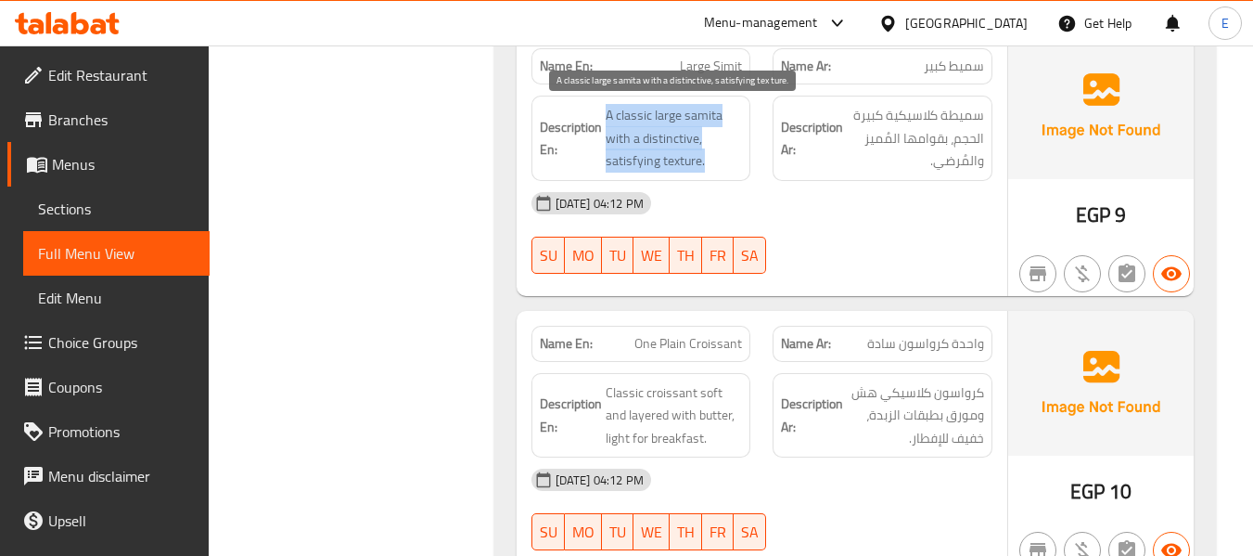
drag, startPoint x: 605, startPoint y: 104, endPoint x: 721, endPoint y: 163, distance: 130.2
click at [721, 163] on div "Description En: A classic large [PERSON_NAME] with a distinctive, satisfying te…" at bounding box center [641, 138] width 220 height 85
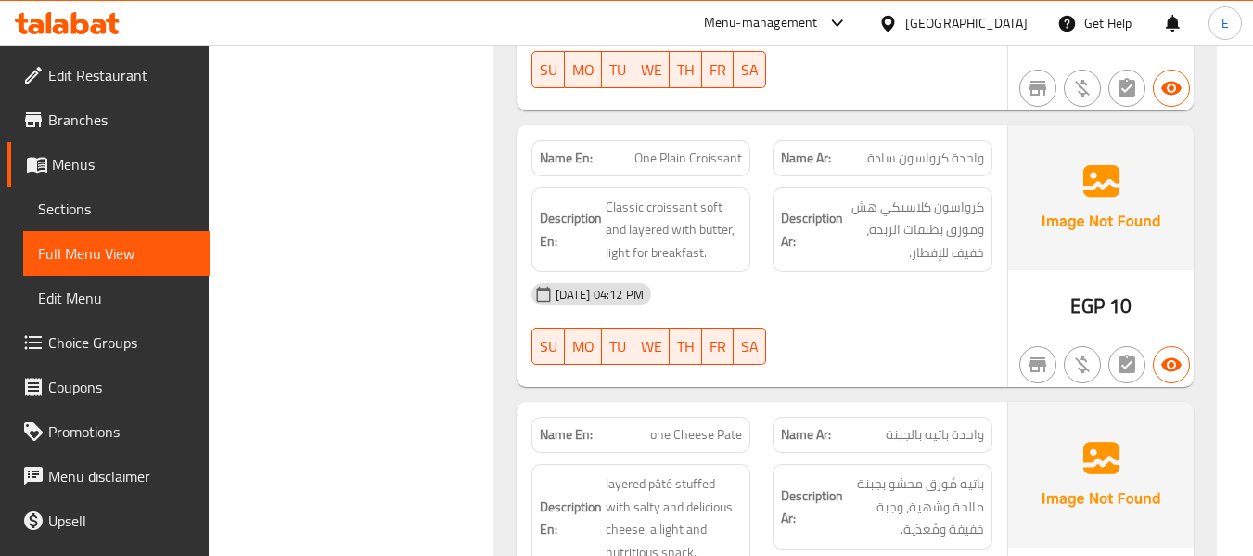
scroll to position [1391, 0]
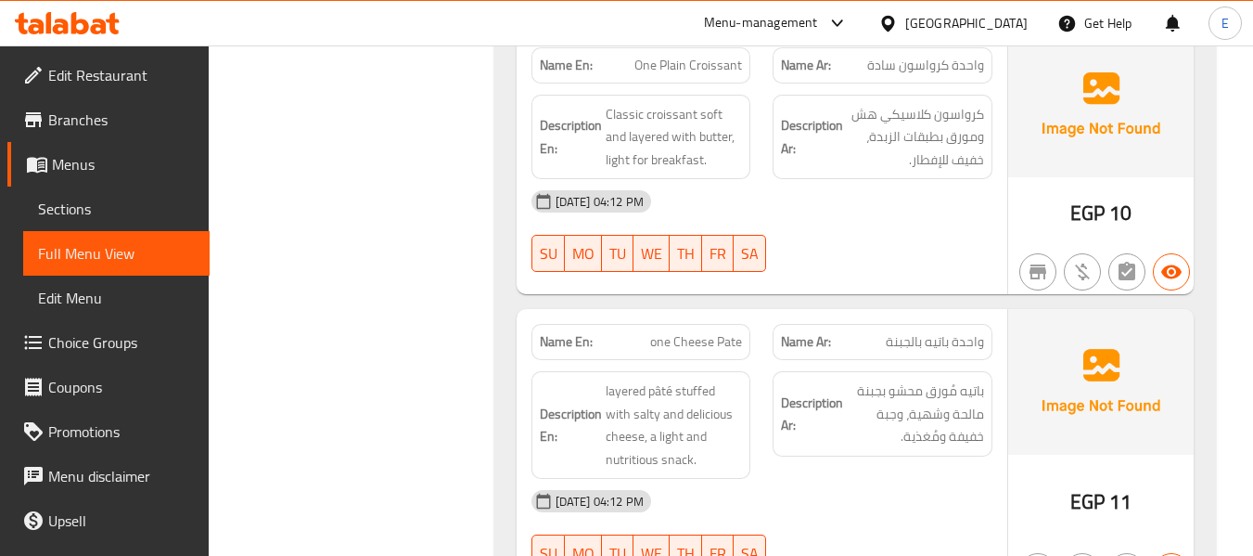
click at [935, 74] on span "واحدة كرواسون سادة" at bounding box center [925, 65] width 117 height 19
click at [696, 72] on span "One Plain Croissant" at bounding box center [688, 65] width 108 height 19
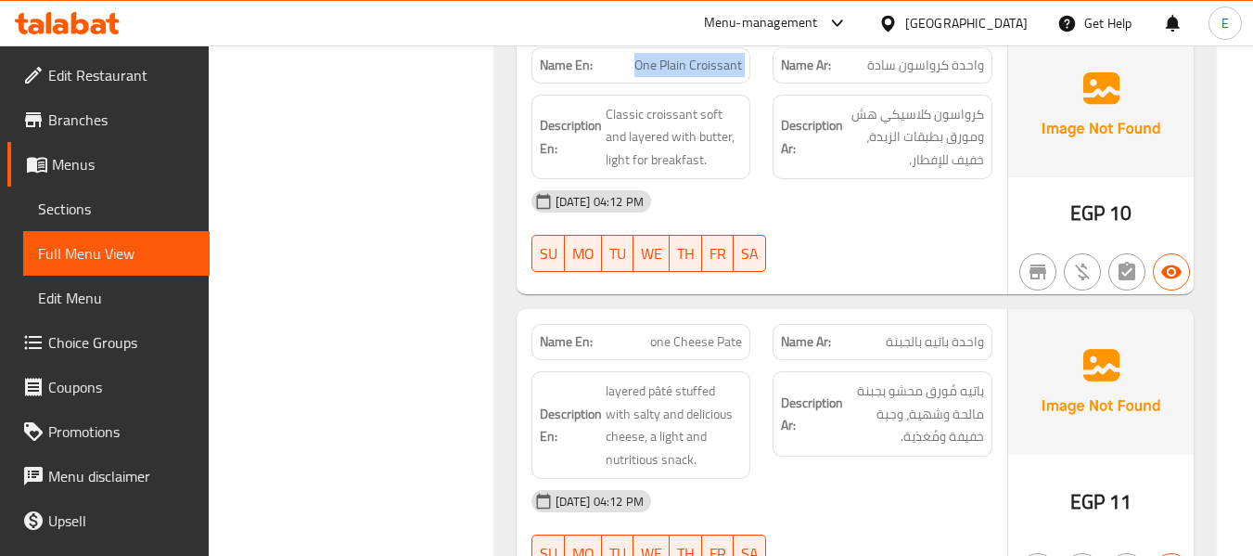
click at [696, 72] on span "One Plain Croissant" at bounding box center [688, 65] width 108 height 19
click at [807, 264] on div at bounding box center [882, 272] width 242 height 22
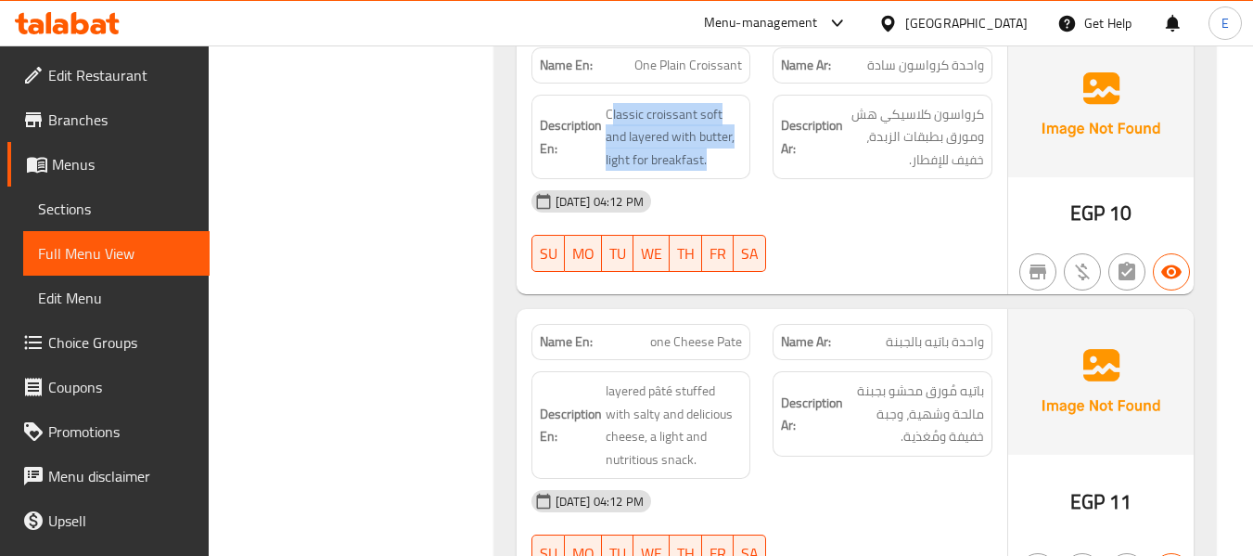
drag, startPoint x: 611, startPoint y: 102, endPoint x: 748, endPoint y: 164, distance: 150.7
click at [748, 164] on div "Description En: Classic croissant soft and layered with butter, light for break…" at bounding box center [641, 137] width 220 height 85
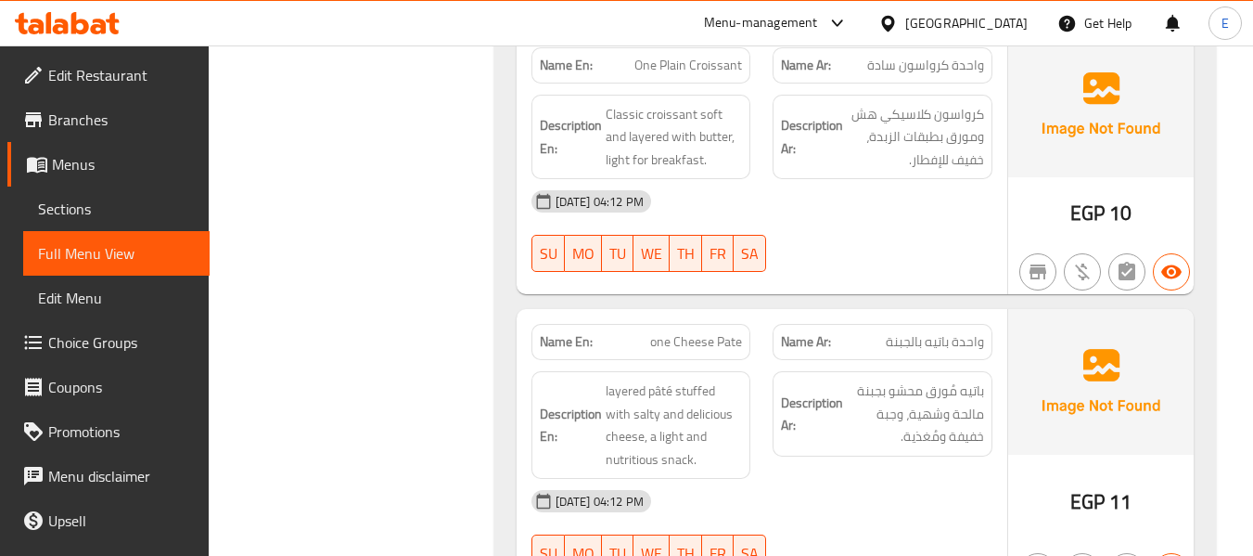
click at [748, 164] on div "Description En: Classic croissant soft and layered with butter, light for break…" at bounding box center [641, 137] width 220 height 85
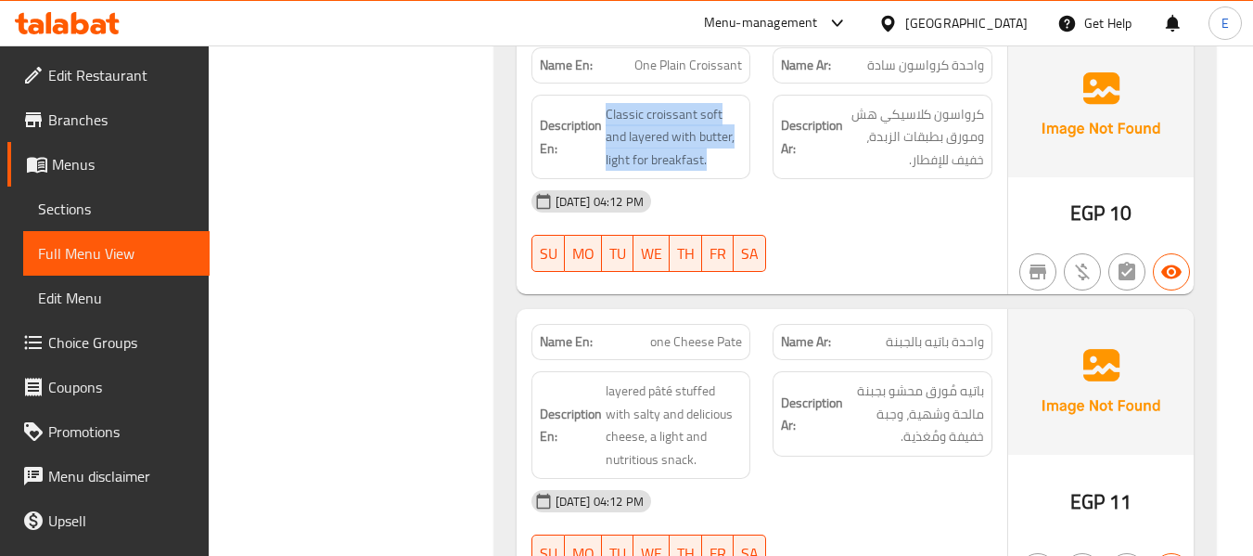
click at [748, 164] on div "Description En: Classic croissant soft and layered with butter, light for break…" at bounding box center [641, 137] width 220 height 85
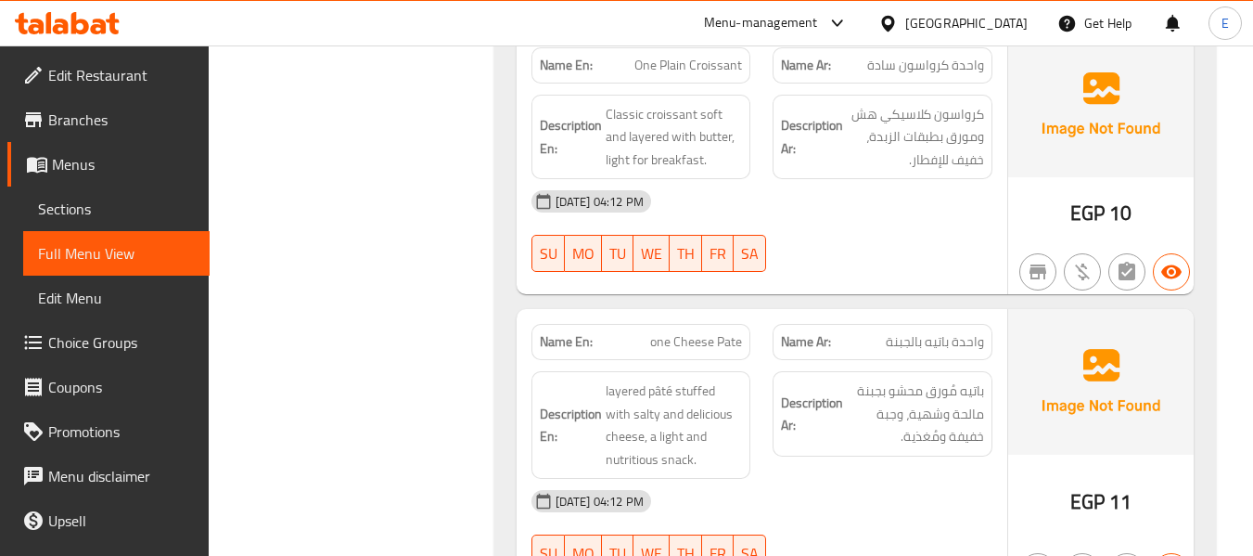
click at [911, 224] on div "[DATE] 04:12 PM SU MO TU WE TH FR SA" at bounding box center [761, 231] width 483 height 104
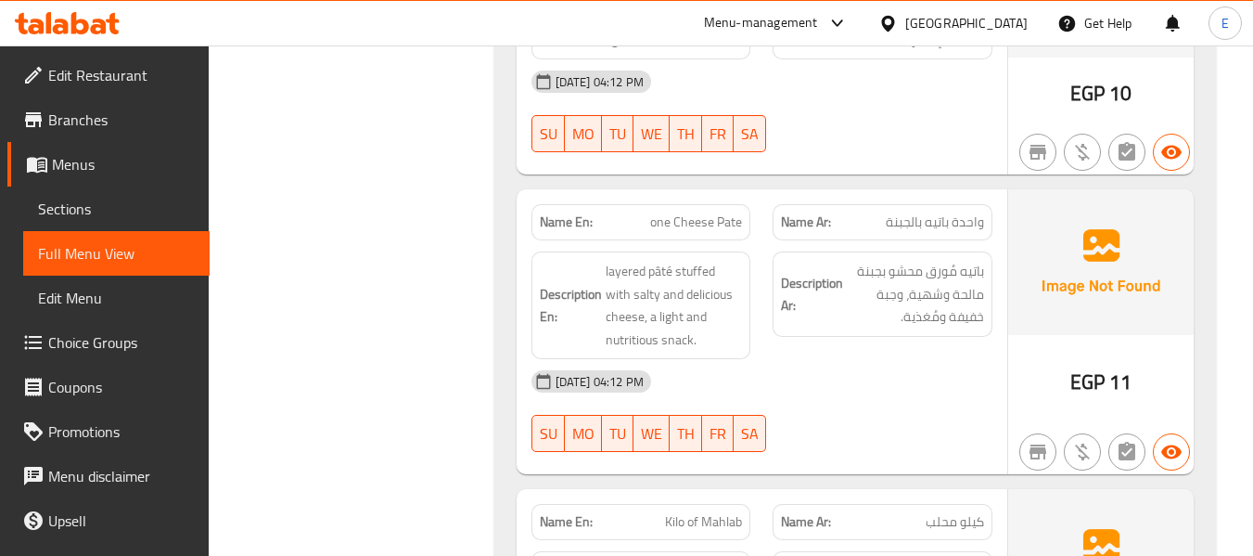
scroll to position [1577, 0]
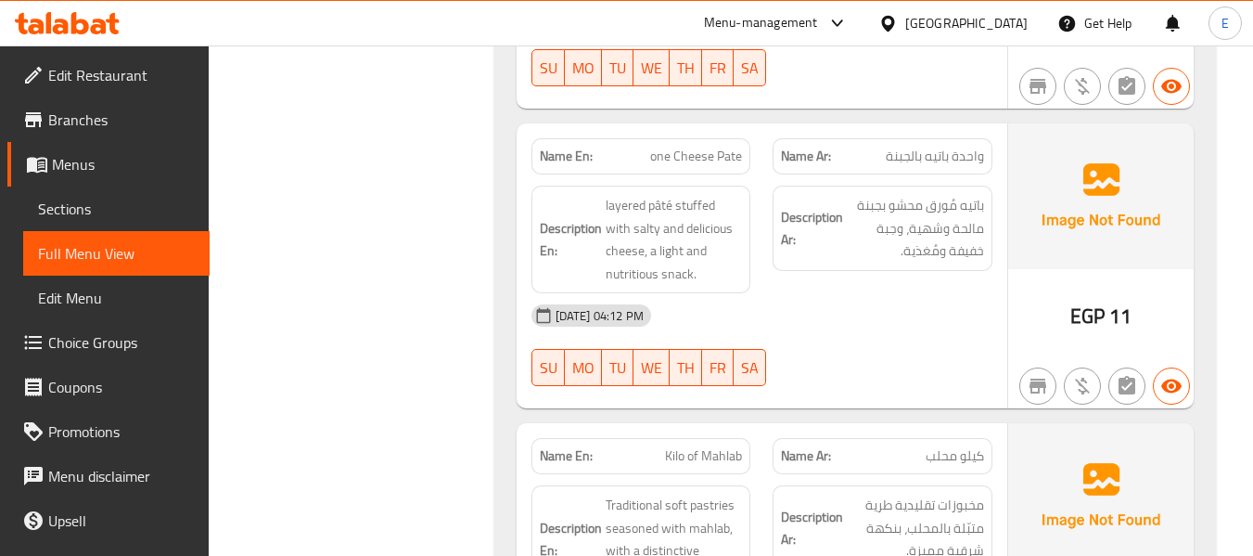
click at [662, 150] on span "one Cheese Pate" at bounding box center [696, 156] width 92 height 19
click at [828, 282] on div "Description Ar: باتيه مُورق محشو بجبنة مالحة وشهية، وجبة خفيفة ومُغذية." at bounding box center [882, 239] width 242 height 130
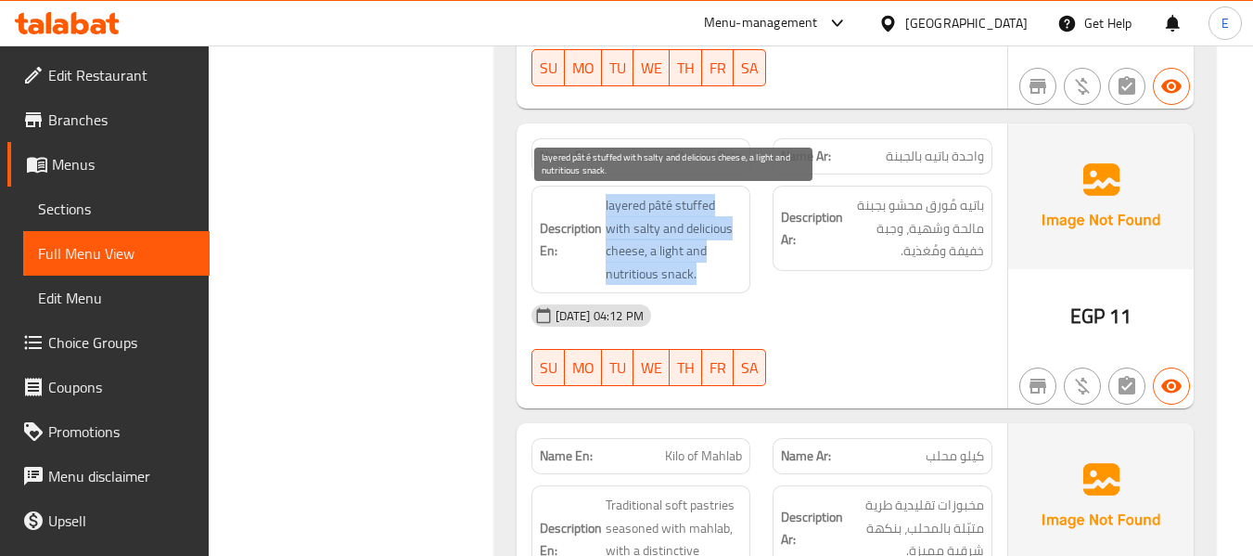
drag, startPoint x: 600, startPoint y: 200, endPoint x: 711, endPoint y: 270, distance: 131.2
click at [711, 270] on h6 "Description En: layered [PERSON_NAME] stuffed with salty and delicious cheese, …" at bounding box center [641, 239] width 203 height 91
click at [711, 270] on span "layered pâté stuffed with salty and delicious cheese, a light and nutritious sn…" at bounding box center [674, 239] width 137 height 91
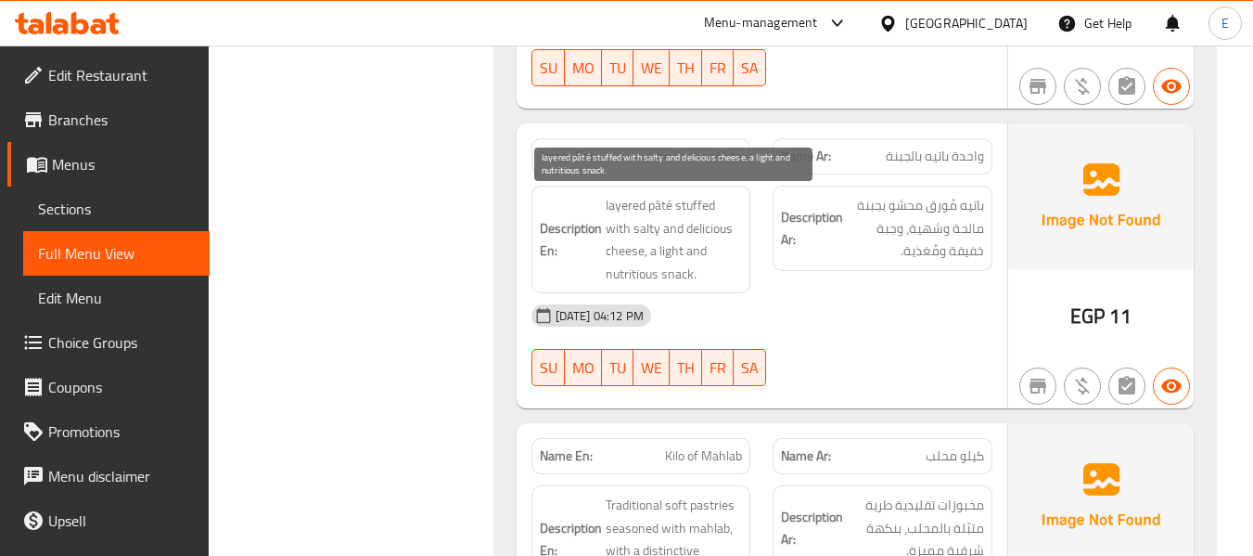
click at [711, 270] on span "layered pâté stuffed with salty and delicious cheese, a light and nutritious sn…" at bounding box center [674, 239] width 137 height 91
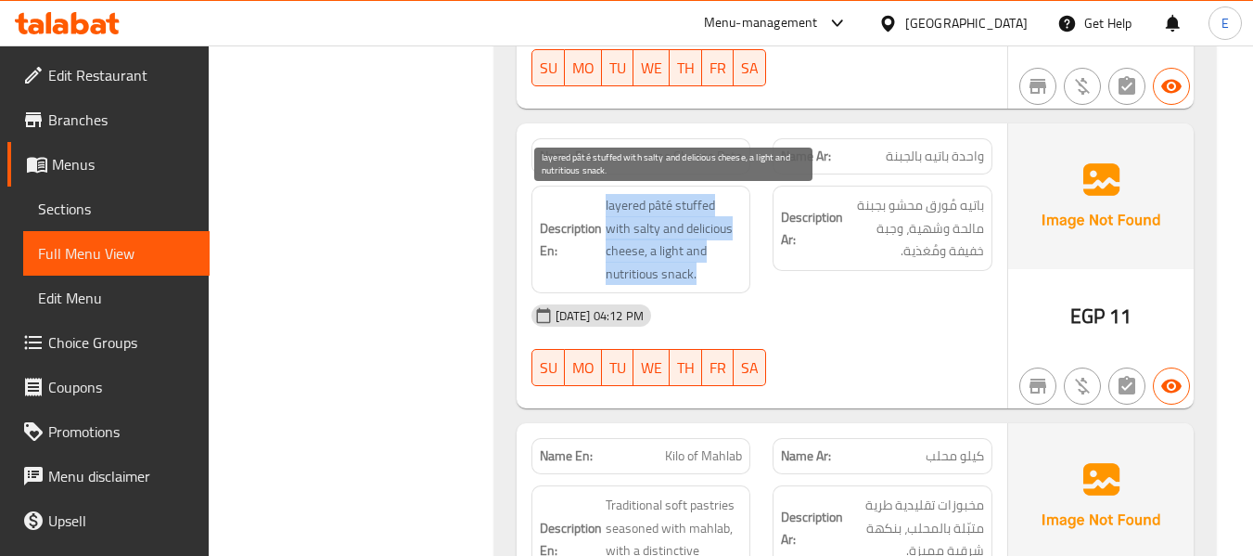
click at [711, 270] on span "layered pâté stuffed with salty and delicious cheese, a light and nutritious sn…" at bounding box center [674, 239] width 137 height 91
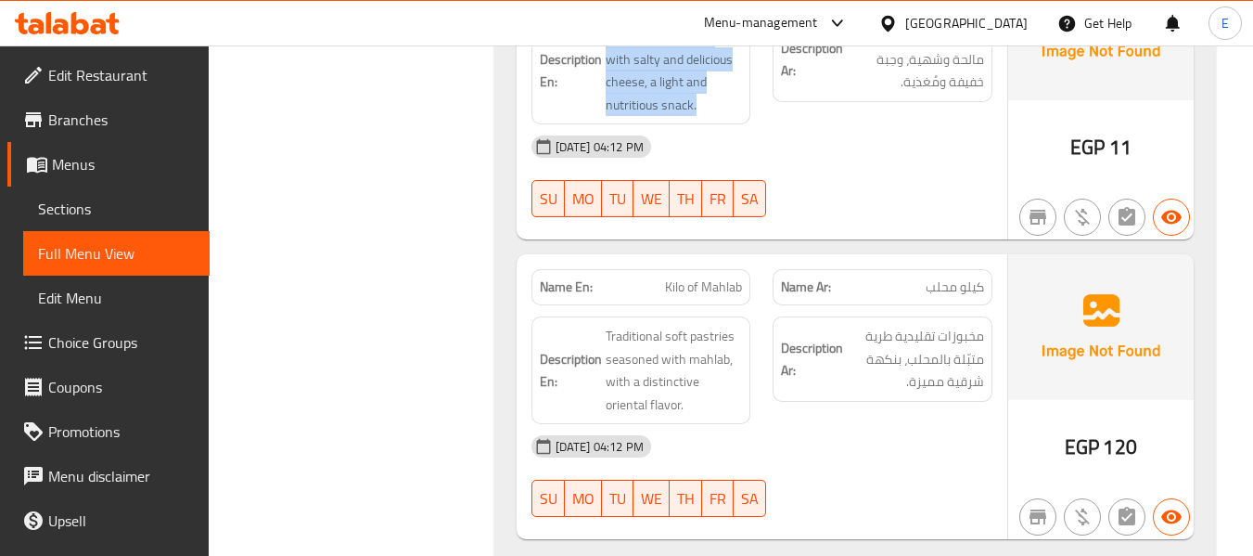
scroll to position [1855, 0]
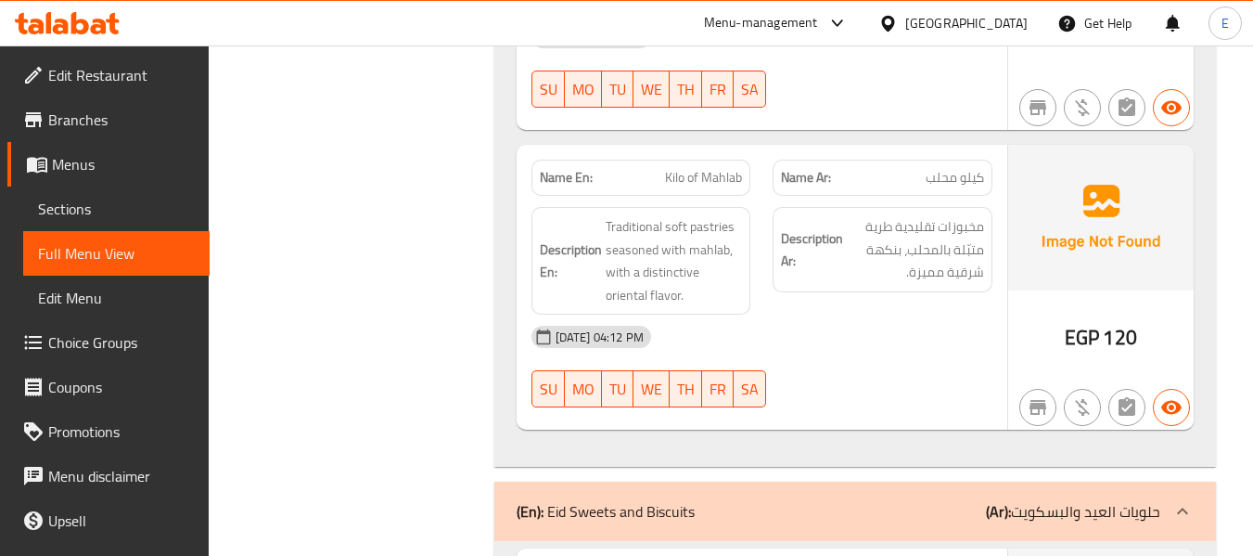
click at [721, 160] on div "Name En: Kilo of Mahlab" at bounding box center [641, 178] width 220 height 36
click at [871, 303] on div "Description Ar: مخبوزات تقليدية طرية متبّلة بالمحلب، بنكهة شرقية مميزة." at bounding box center [882, 261] width 242 height 130
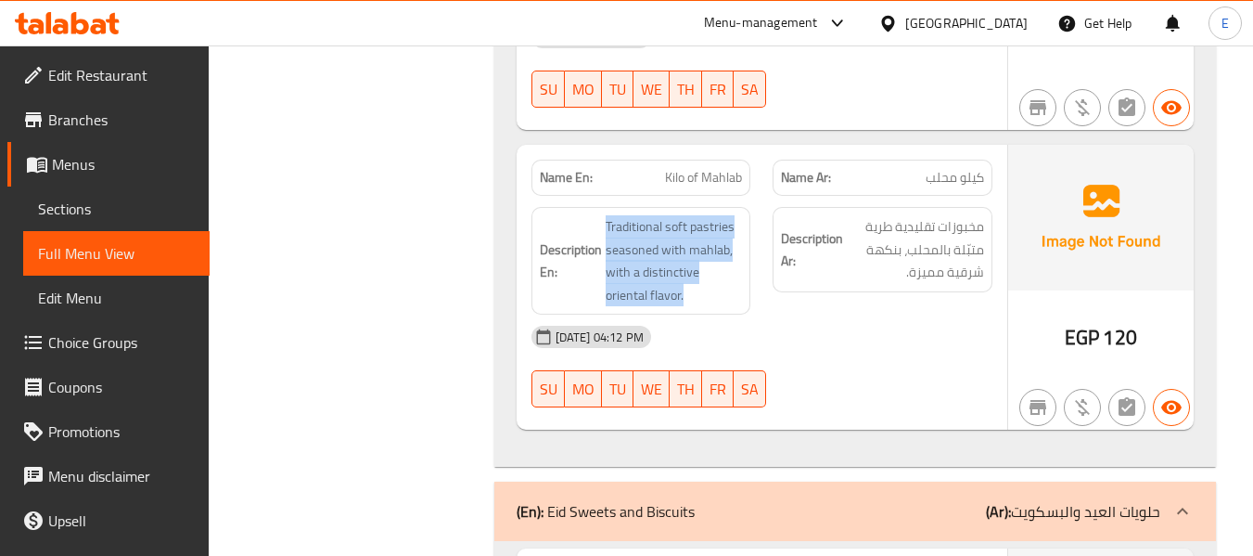
drag, startPoint x: 597, startPoint y: 219, endPoint x: 745, endPoint y: 286, distance: 161.9
click at [745, 286] on div "Description En: Traditional soft pastries seasoned with mahlab, with a distinct…" at bounding box center [641, 261] width 220 height 108
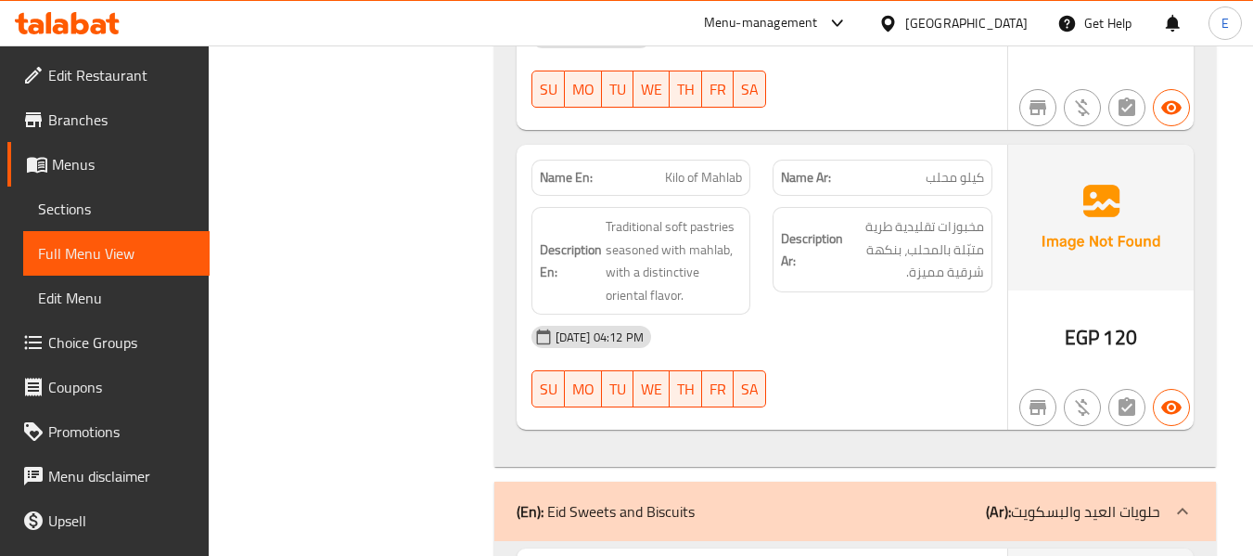
click at [873, 319] on div "[DATE] 04:12 PM" at bounding box center [761, 336] width 483 height 45
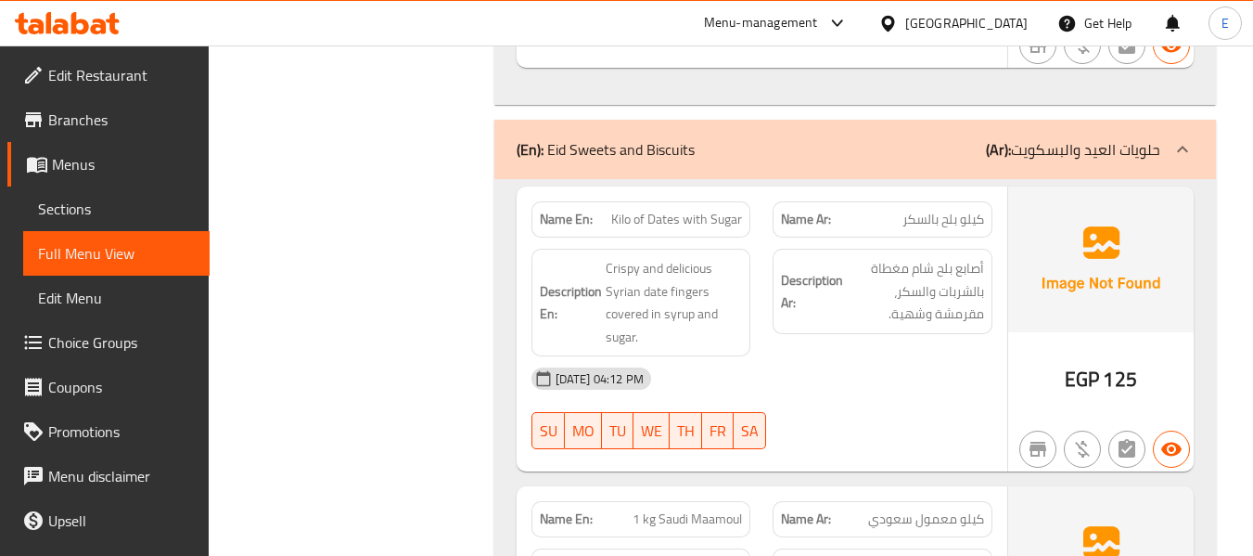
scroll to position [2226, 0]
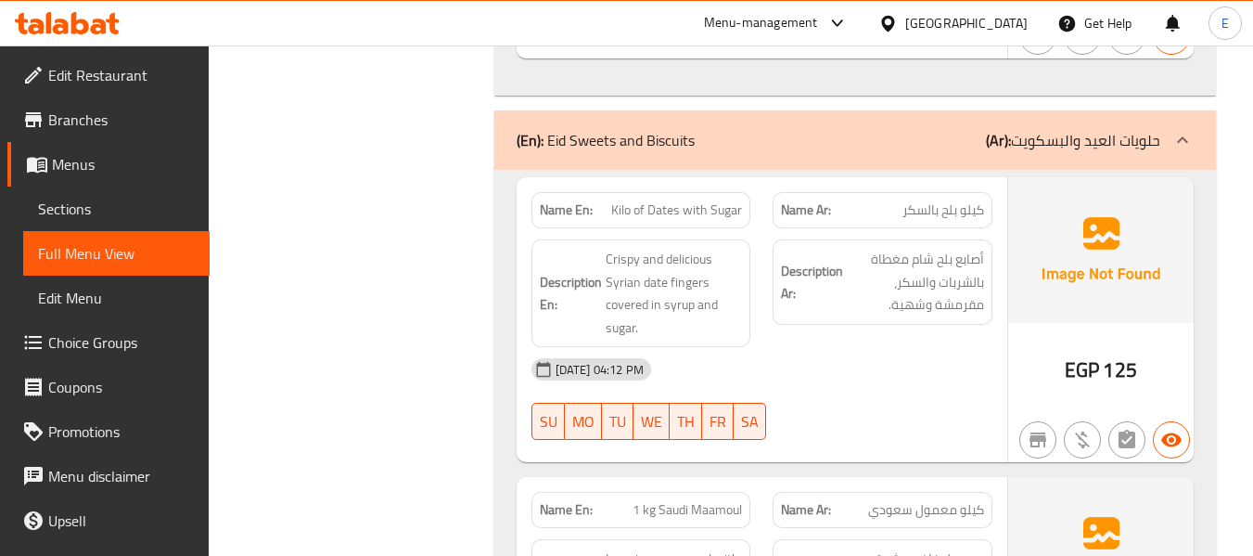
click at [874, 152] on div "(En): Eid Sweets and Biscuits (Ar): حلويات العيد والبسكويت" at bounding box center [855, 139] width 722 height 59
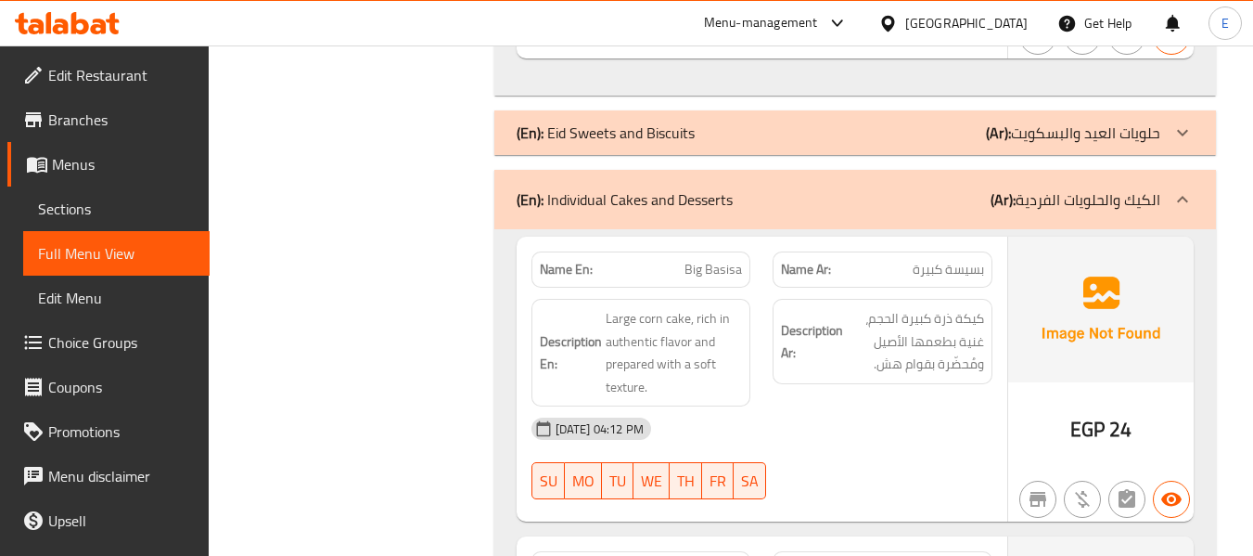
scroll to position [2319, 0]
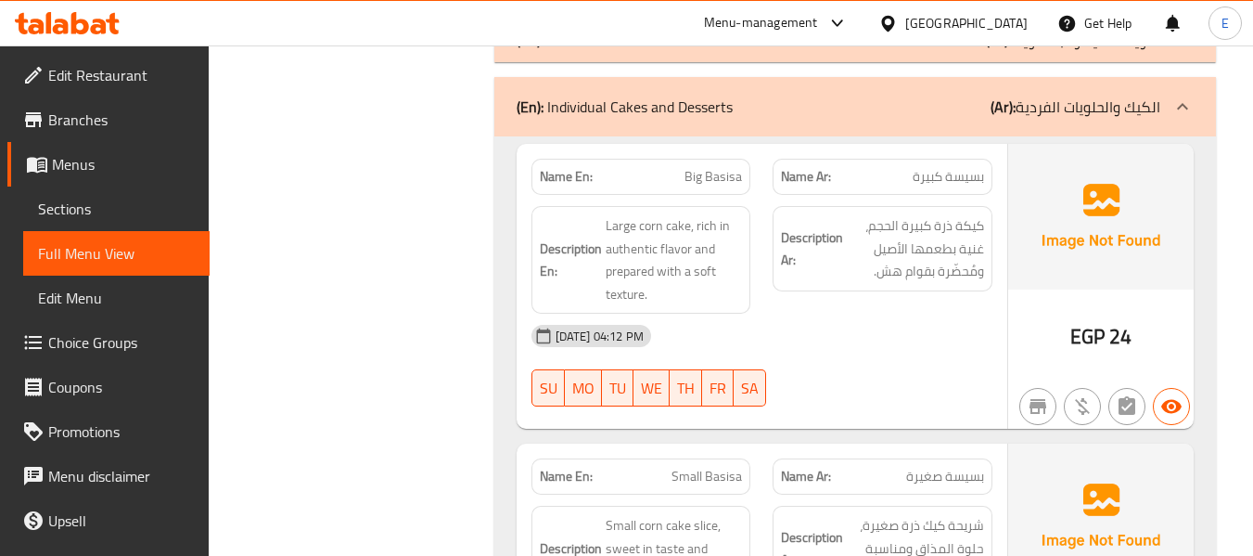
click at [941, 182] on span "بسيسة كبيرة" at bounding box center [948, 176] width 71 height 19
click at [682, 180] on p "Name En: Big Basisa" at bounding box center [641, 176] width 203 height 19
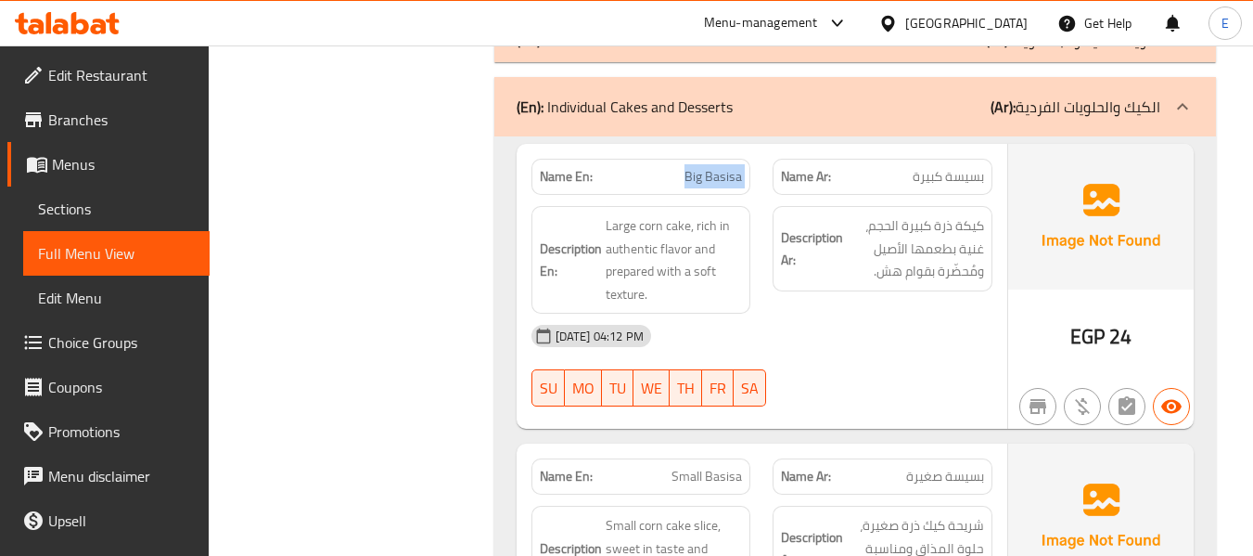
click at [682, 180] on p "Name En: Big Basisa" at bounding box center [641, 176] width 203 height 19
click at [958, 342] on div "[DATE] 04:12 PM" at bounding box center [761, 335] width 483 height 45
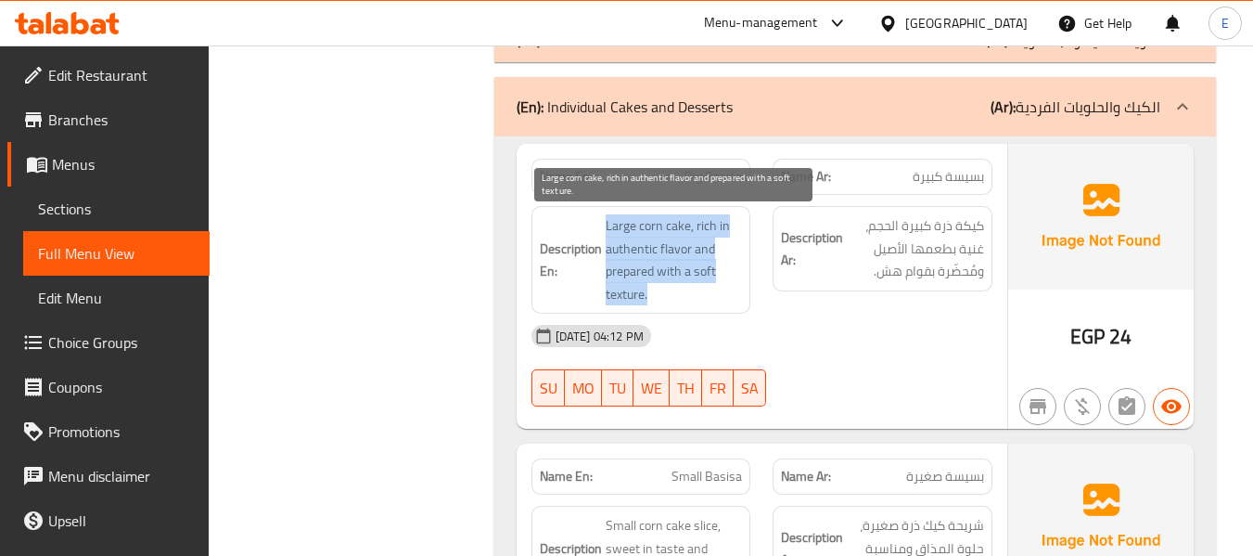
drag, startPoint x: 601, startPoint y: 216, endPoint x: 706, endPoint y: 297, distance: 132.3
click at [706, 297] on h6 "Description En: Large corn cake, rich in authentic flavor and prepared with a s…" at bounding box center [641, 259] width 203 height 91
click at [706, 297] on span "Large corn cake, rich in authentic flavor and prepared with a soft texture." at bounding box center [674, 259] width 137 height 91
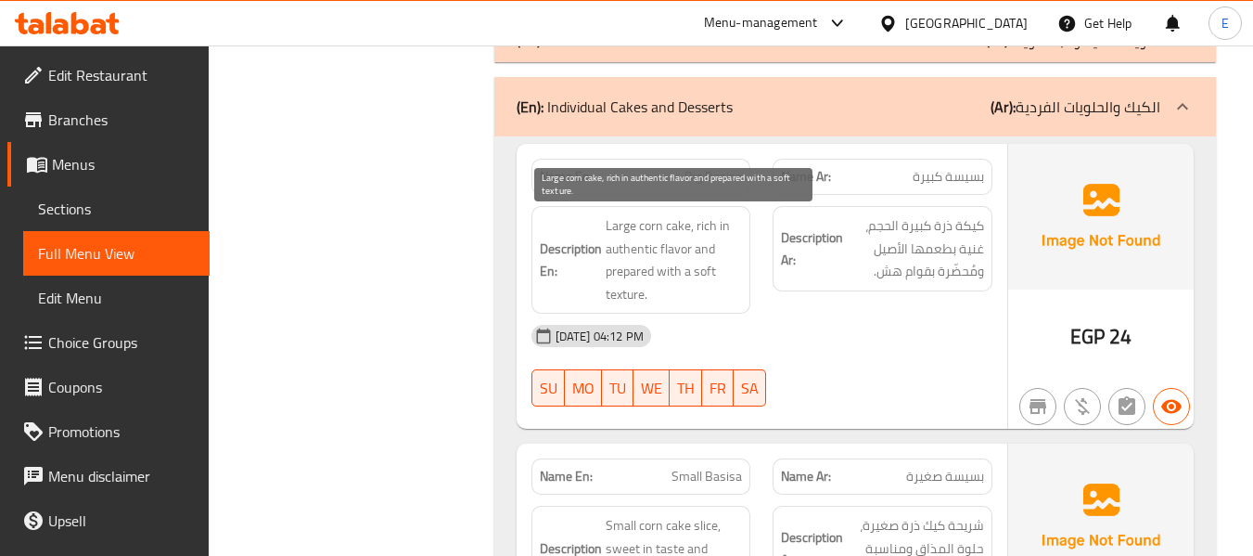
click at [706, 297] on span "Large corn cake, rich in authentic flavor and prepared with a soft texture." at bounding box center [674, 259] width 137 height 91
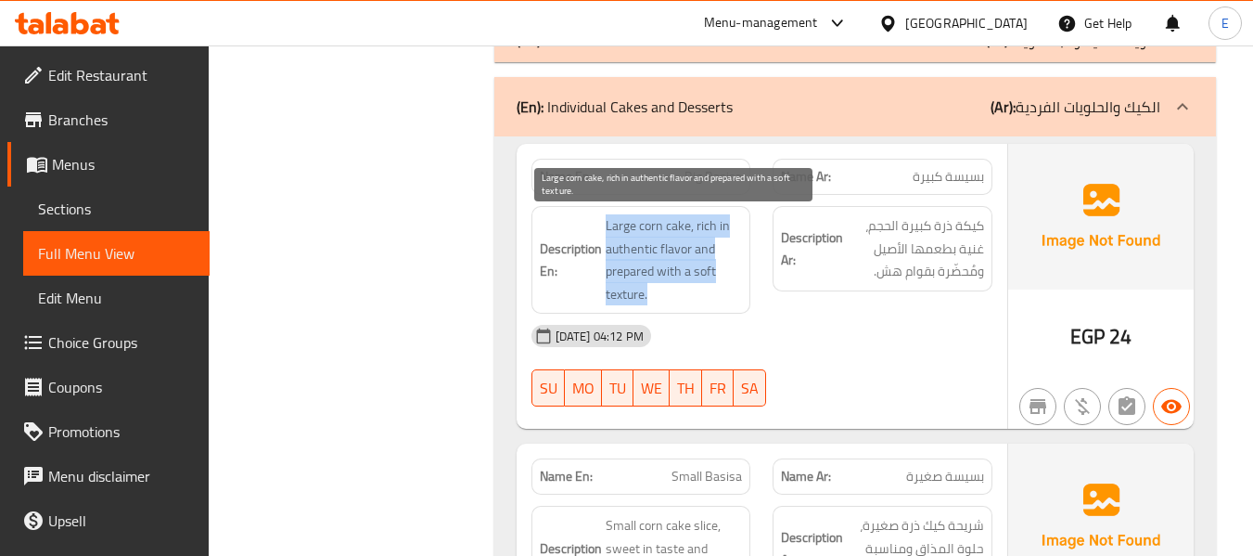
click at [706, 297] on span "Large corn cake, rich in authentic flavor and prepared with a soft texture." at bounding box center [674, 259] width 137 height 91
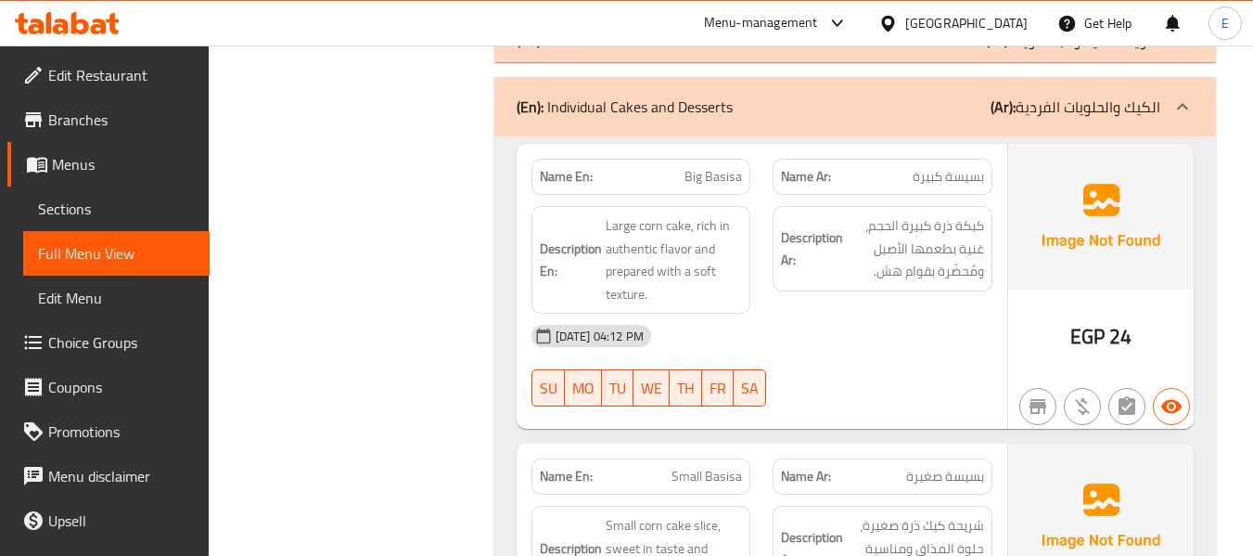
click at [921, 381] on div "[DATE] 04:12 PM SU MO TU WE TH FR SA" at bounding box center [761, 365] width 483 height 104
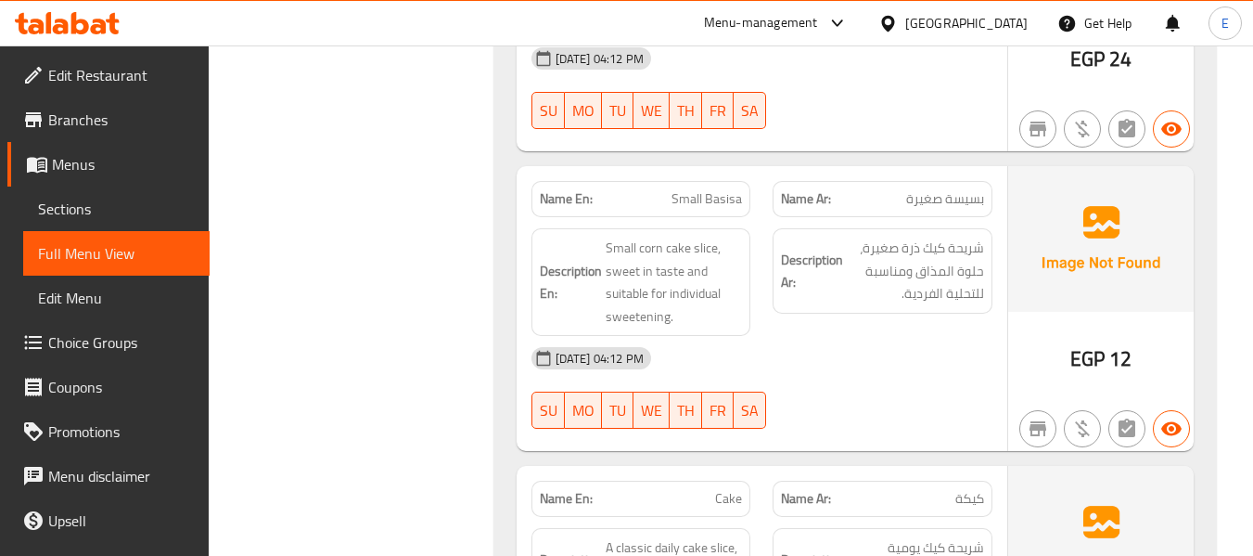
scroll to position [2597, 0]
click at [949, 176] on div "Name Ar: بسيسة صغيرة" at bounding box center [882, 198] width 242 height 58
click at [674, 188] on span "Small Basisa" at bounding box center [706, 197] width 70 height 19
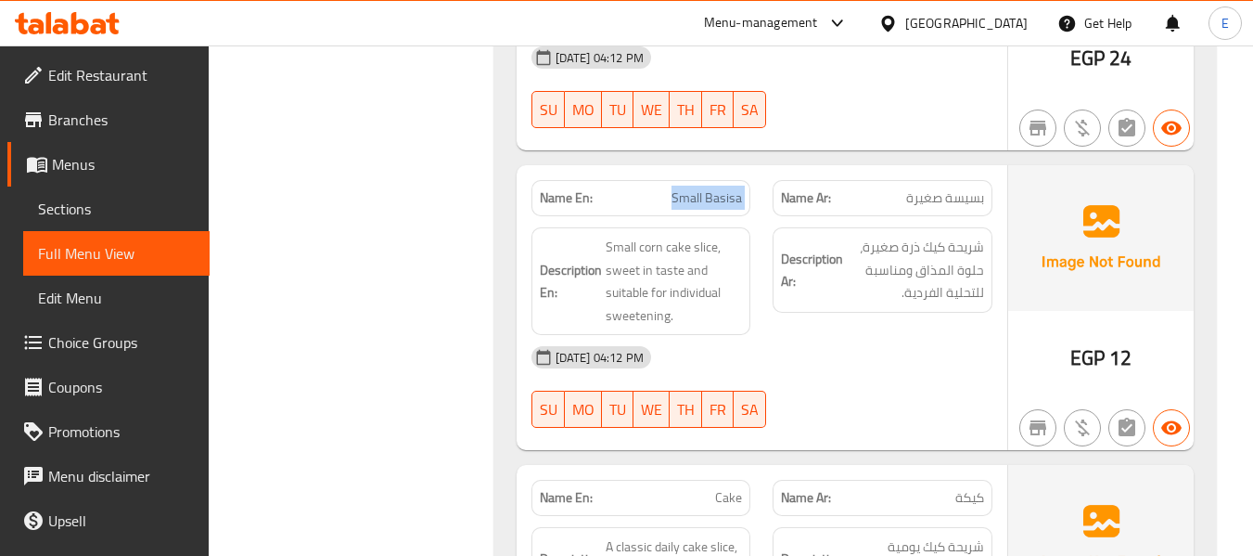
click at [674, 188] on span "Small Basisa" at bounding box center [706, 197] width 70 height 19
click at [879, 300] on span "شريحة كيك ذرة صغيرة، حلوة المذاق ومناسبة للتحلية الفردية." at bounding box center [915, 270] width 137 height 69
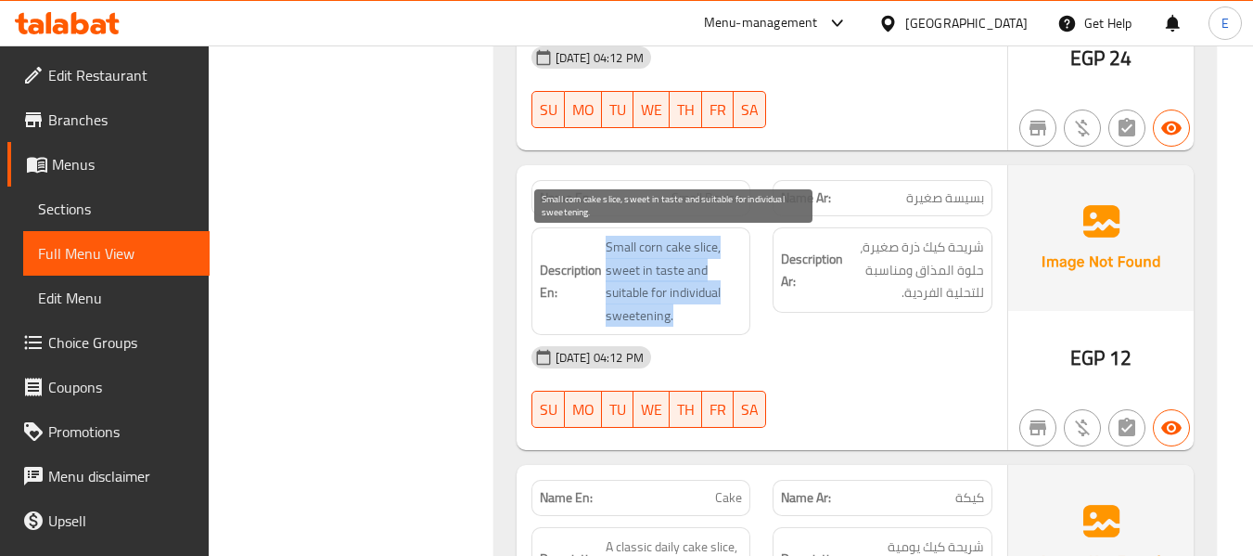
drag, startPoint x: 653, startPoint y: 238, endPoint x: 703, endPoint y: 319, distance: 95.0
click at [703, 319] on h6 "Description En: Small corn cake slice, sweet in taste and suitable for individu…" at bounding box center [641, 281] width 203 height 91
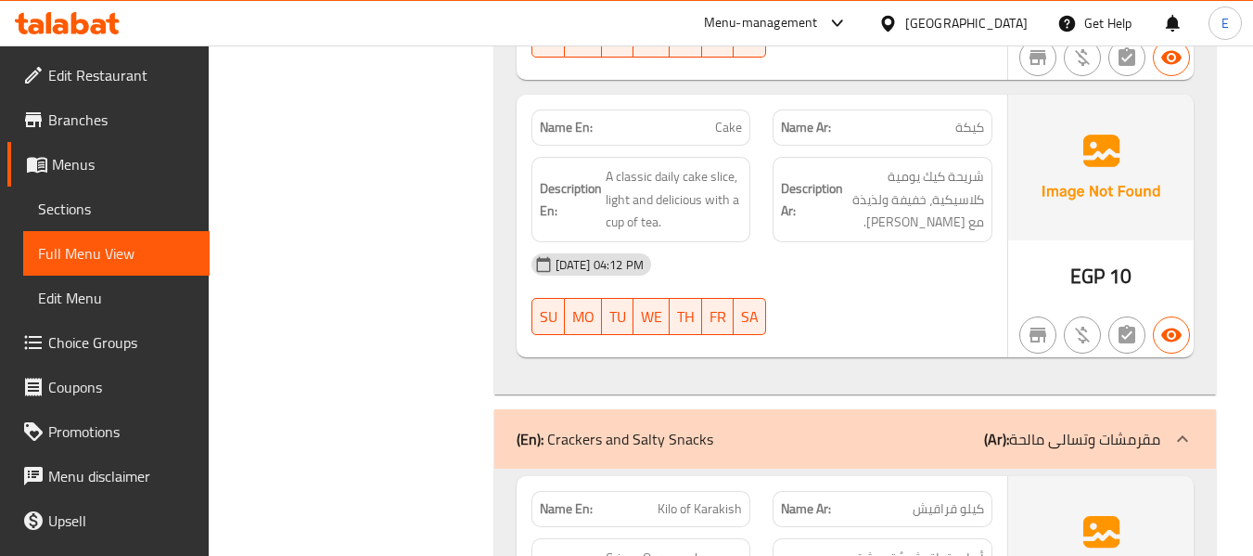
scroll to position [2968, 0]
click at [960, 133] on span "كيكة" at bounding box center [969, 126] width 29 height 19
click at [726, 121] on span "Cake" at bounding box center [728, 126] width 27 height 19
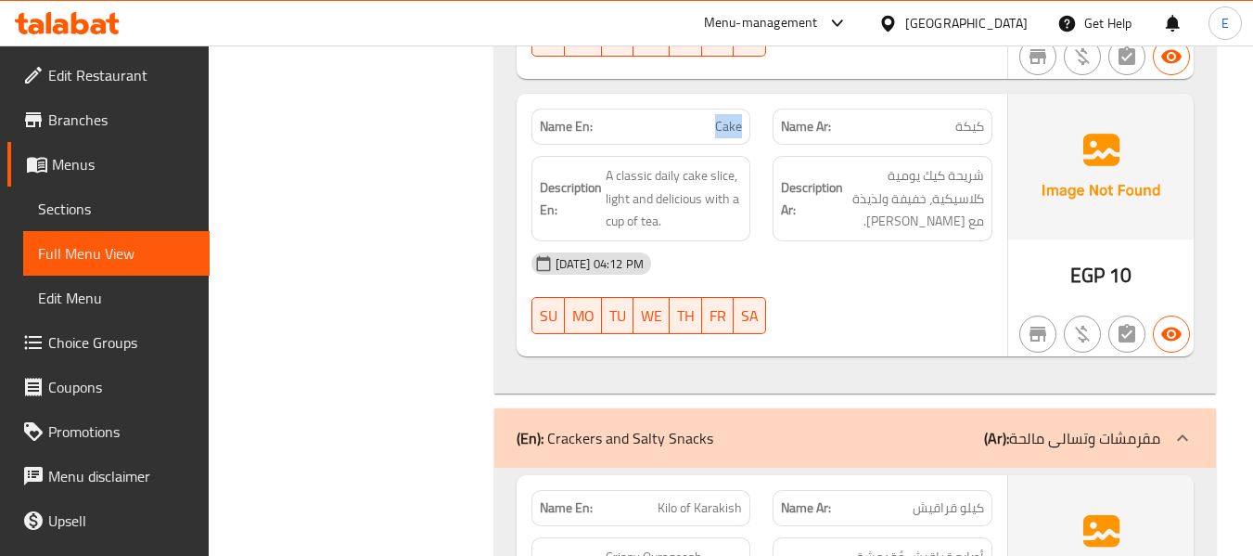
click at [726, 121] on span "Cake" at bounding box center [728, 126] width 27 height 19
click at [921, 295] on div "[DATE] 04:12 PM SU MO TU WE TH FR SA" at bounding box center [761, 293] width 483 height 104
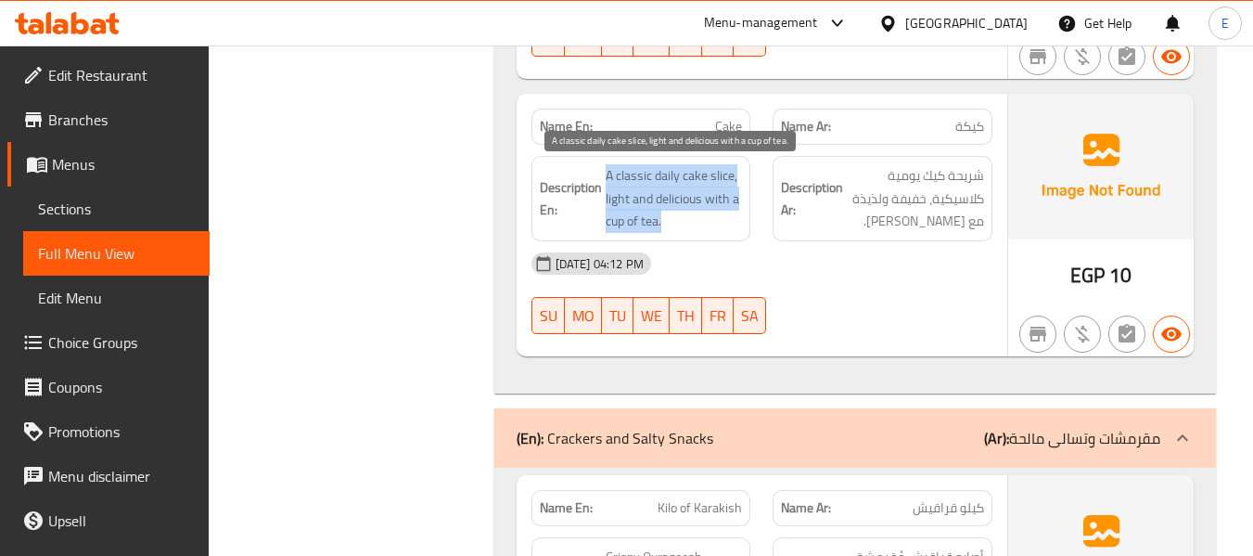
drag, startPoint x: 603, startPoint y: 168, endPoint x: 727, endPoint y: 225, distance: 136.9
click at [727, 225] on h6 "Description En: A classic daily cake slice, light and delicious with a cup of t…" at bounding box center [641, 198] width 203 height 69
click at [727, 225] on span "A classic daily cake slice, light and delicious with a cup of tea." at bounding box center [674, 198] width 137 height 69
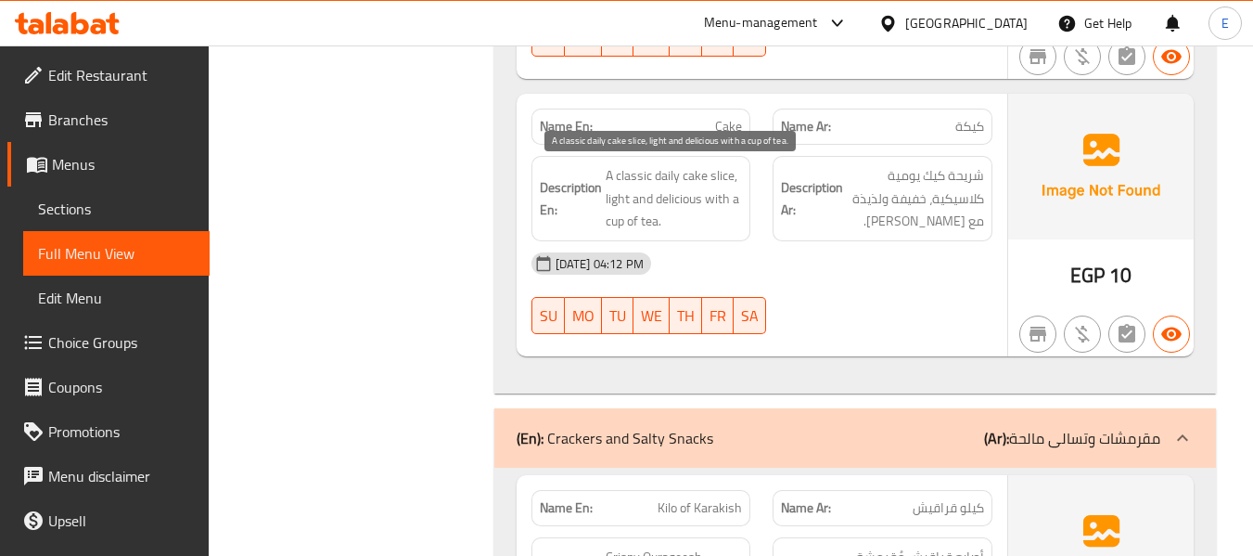
click at [727, 225] on span "A classic daily cake slice, light and delicious with a cup of tea." at bounding box center [674, 198] width 137 height 69
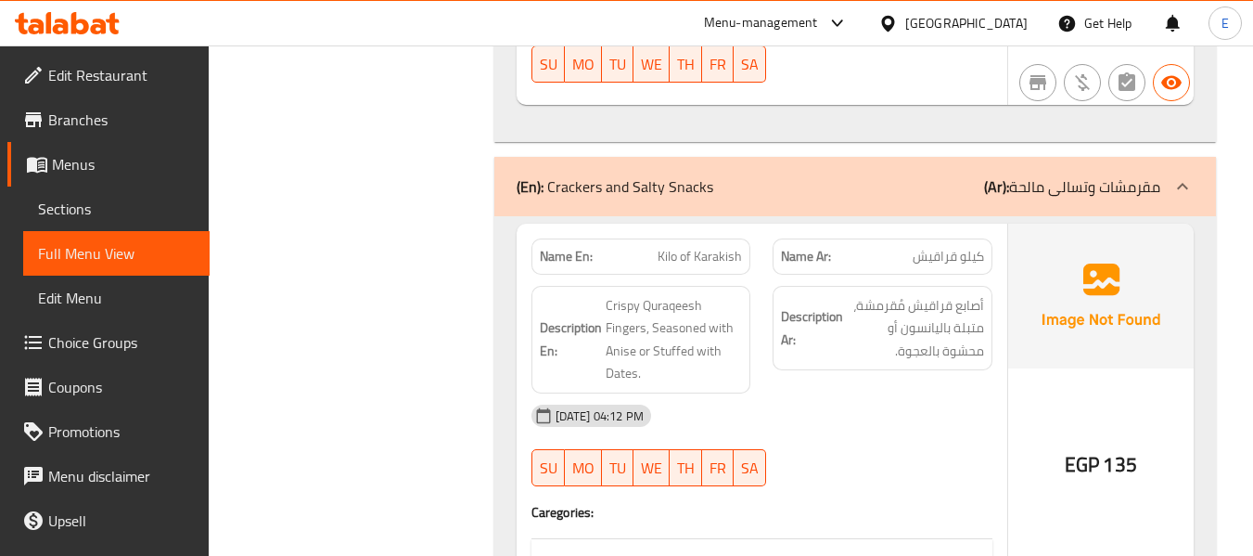
scroll to position [3246, 0]
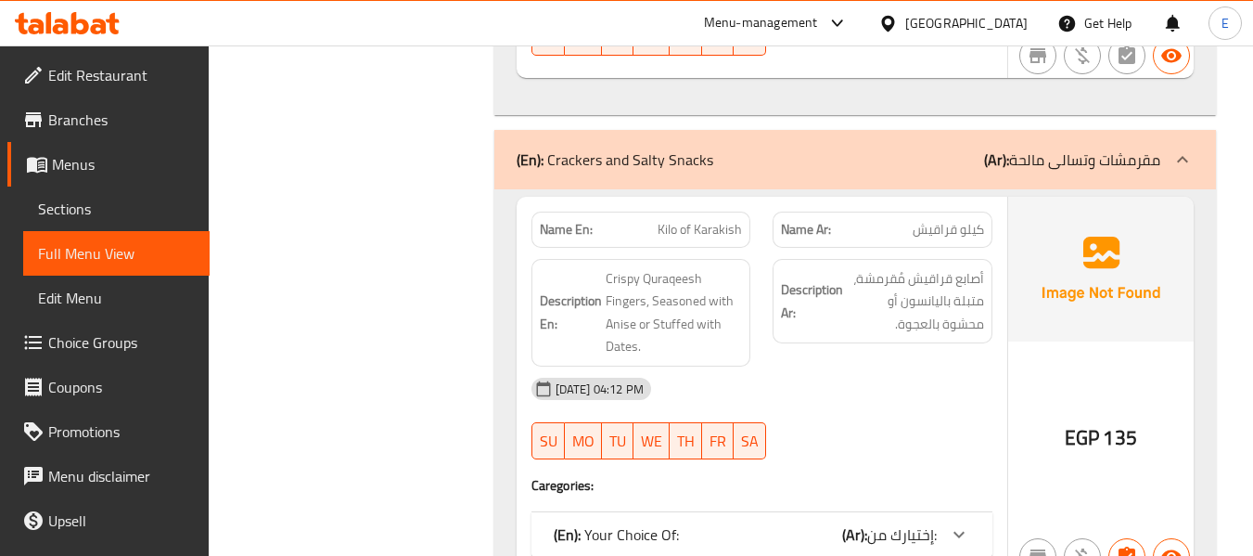
click at [923, 153] on div "(En): Crackers and Salty Snacks (Ar): مقرمشات وتسالى مالحة" at bounding box center [839, 159] width 644 height 22
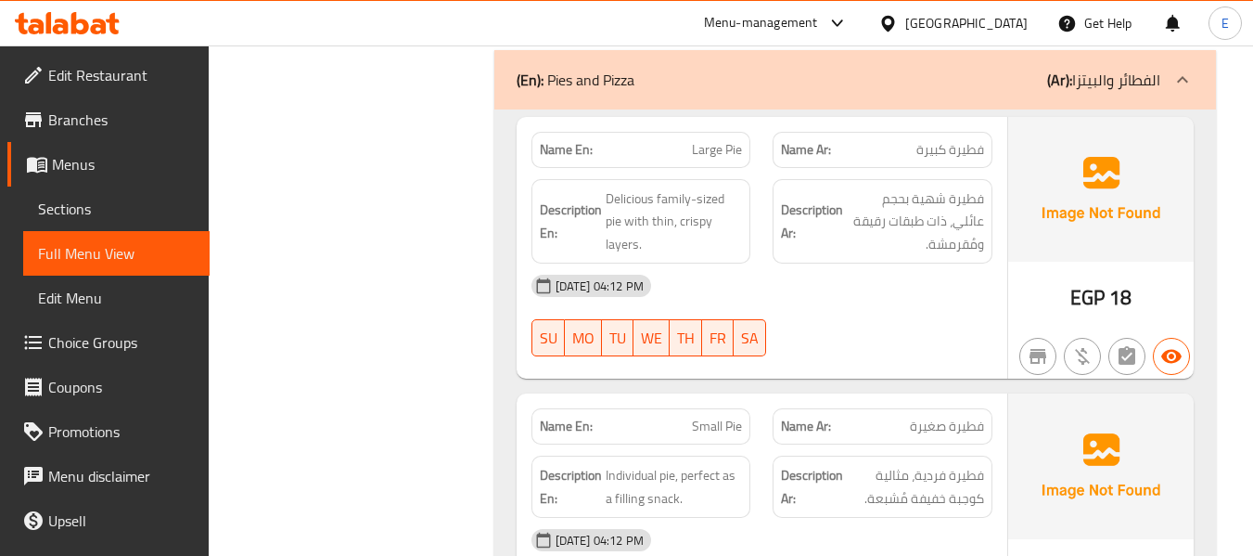
scroll to position [3431, 0]
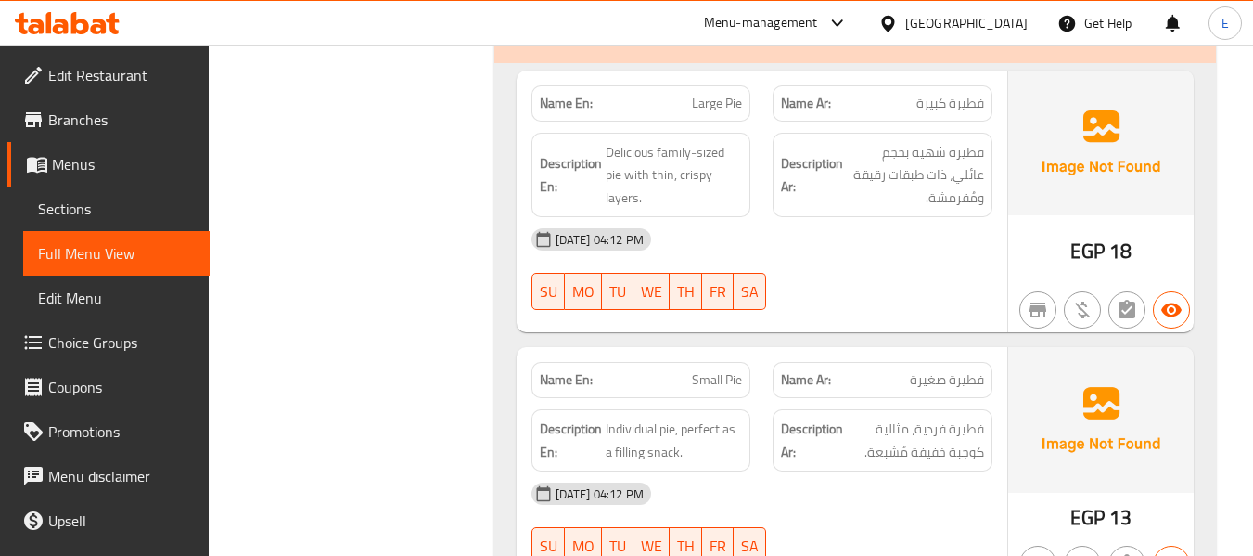
click at [976, 101] on span "فطيرة كبيرة" at bounding box center [950, 103] width 68 height 19
click at [703, 100] on span "Large Pie" at bounding box center [717, 103] width 50 height 19
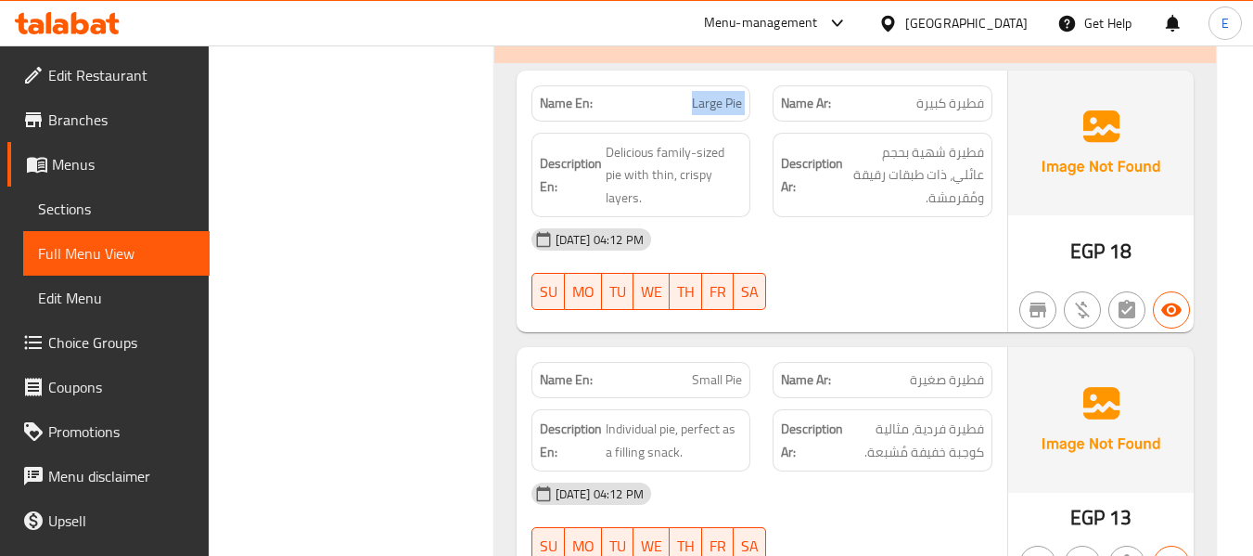
click at [703, 100] on span "Large Pie" at bounding box center [717, 103] width 50 height 19
click at [863, 228] on div "[DATE] 04:12 PM" at bounding box center [761, 239] width 483 height 45
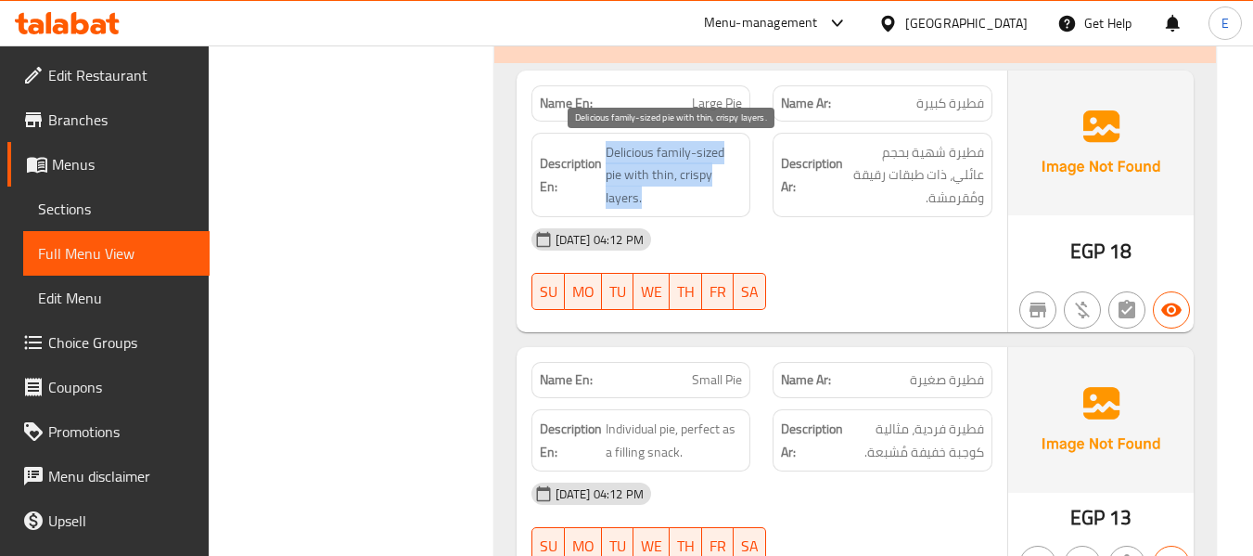
drag, startPoint x: 596, startPoint y: 138, endPoint x: 723, endPoint y: 191, distance: 137.6
click at [723, 191] on div "Description En: Delicious family-sized pie with thin, crispy layers." at bounding box center [641, 175] width 220 height 85
click at [723, 191] on span "Delicious family-sized pie with thin, crispy layers." at bounding box center [674, 175] width 137 height 69
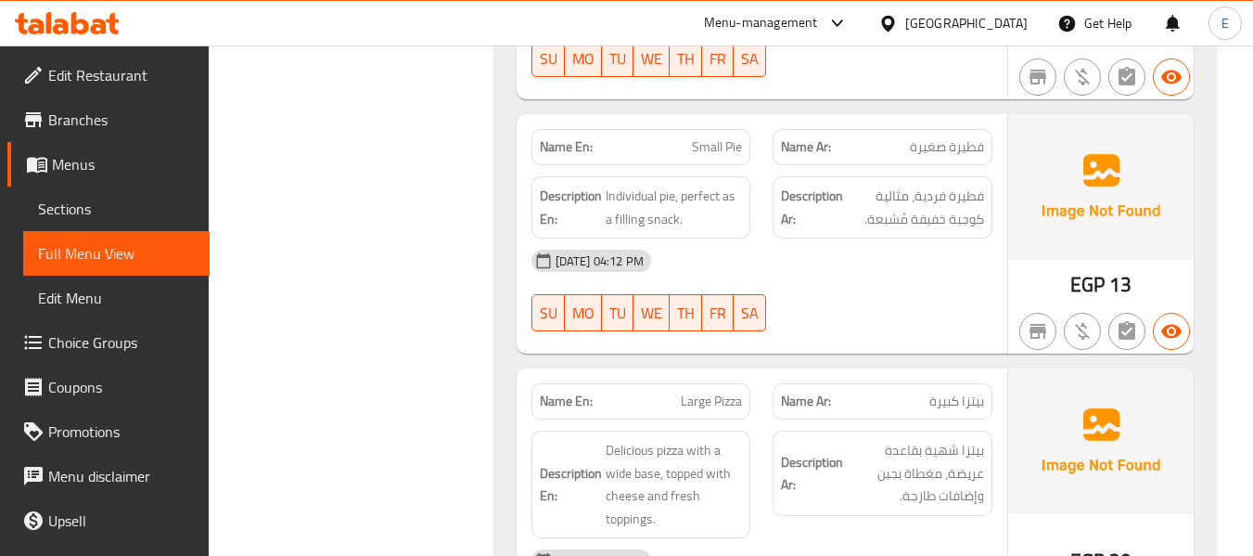
scroll to position [3710, 0]
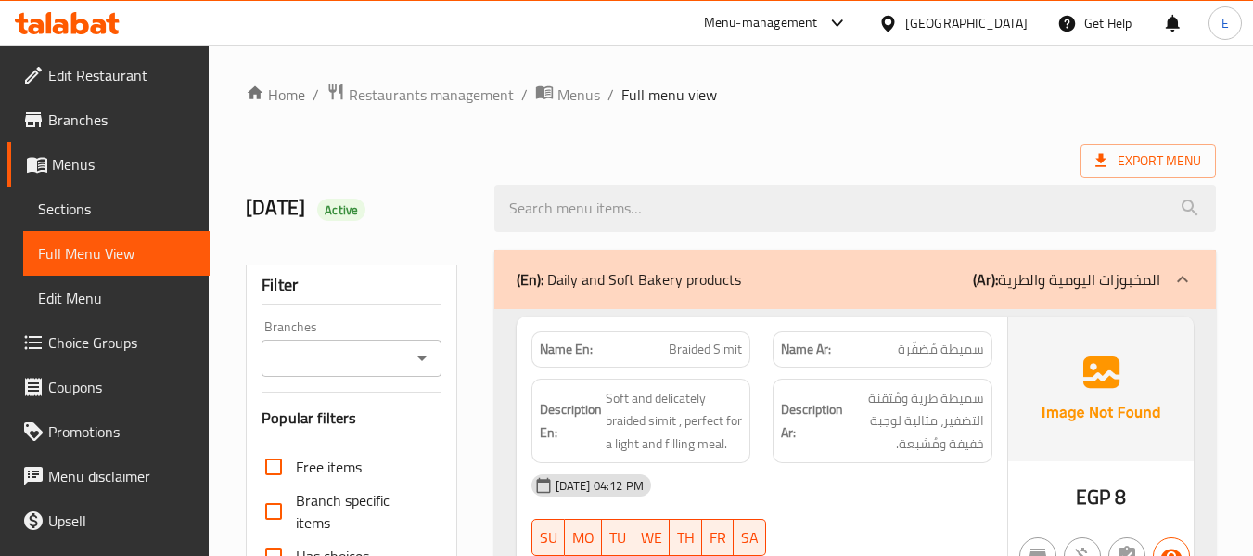
click at [106, 216] on span "Sections" at bounding box center [116, 209] width 157 height 22
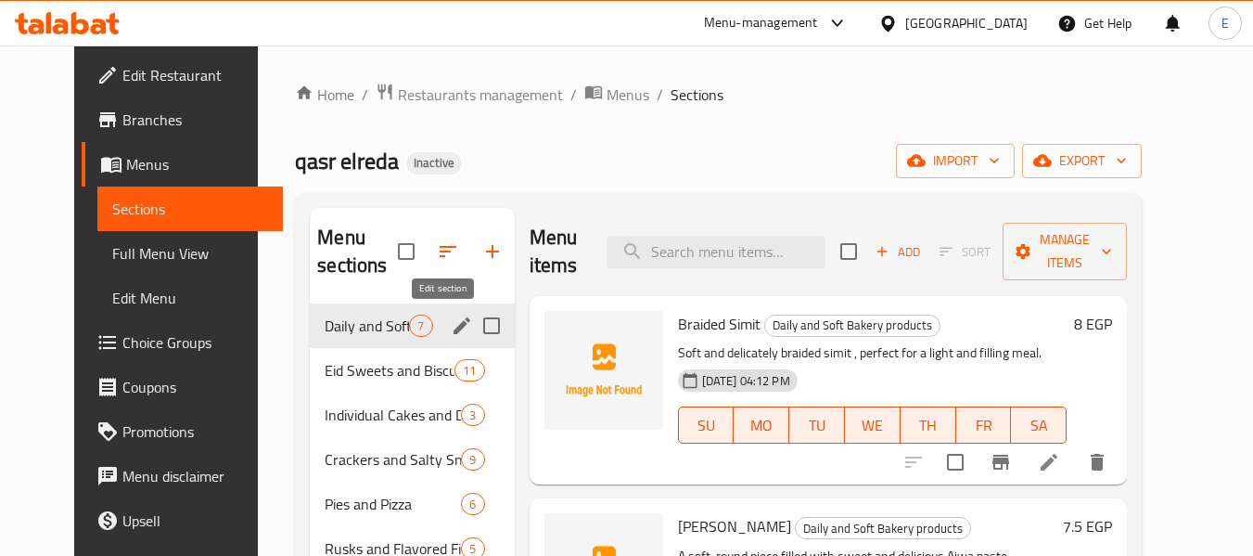
click at [451, 329] on icon "edit" at bounding box center [462, 325] width 22 height 22
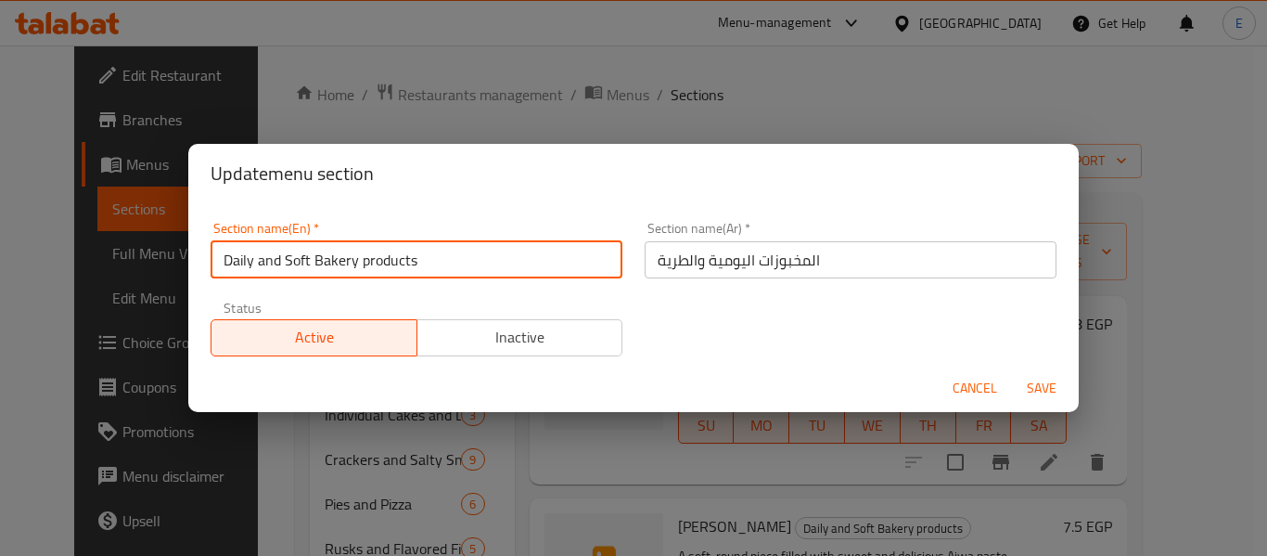
drag, startPoint x: 434, startPoint y: 259, endPoint x: 362, endPoint y: 264, distance: 72.6
click at [362, 264] on input "Daily and Soft Bakery products" at bounding box center [417, 259] width 412 height 37
type input "Daily and Soft Bakery"
click at [1049, 392] on span "Save" at bounding box center [1041, 388] width 45 height 23
